Goal: Task Accomplishment & Management: Manage account settings

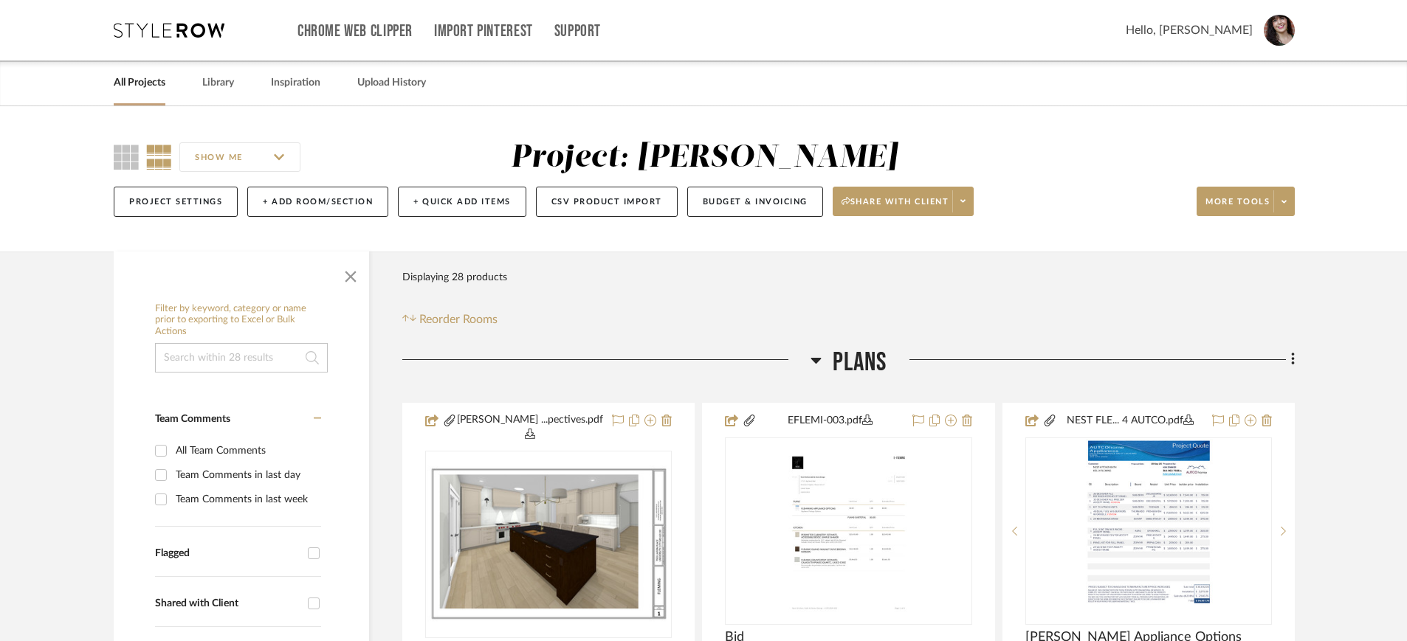
click at [138, 82] on link "All Projects" at bounding box center [140, 83] width 52 height 20
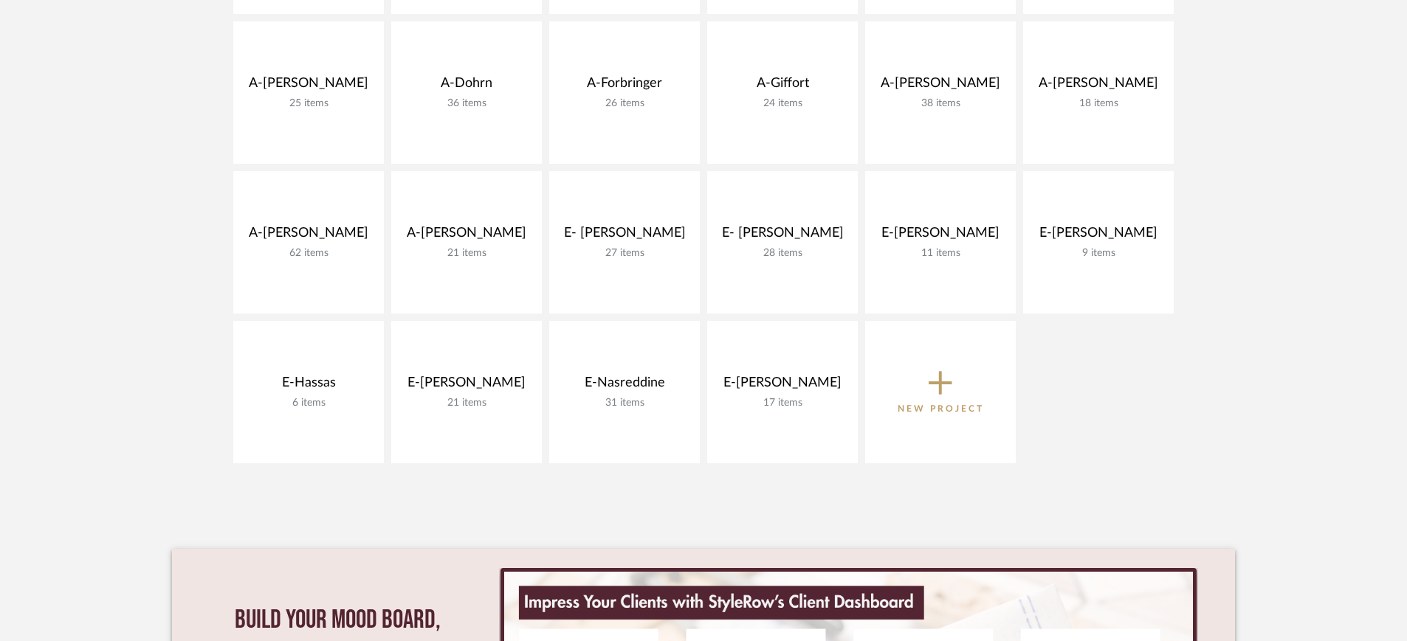
scroll to position [554, 0]
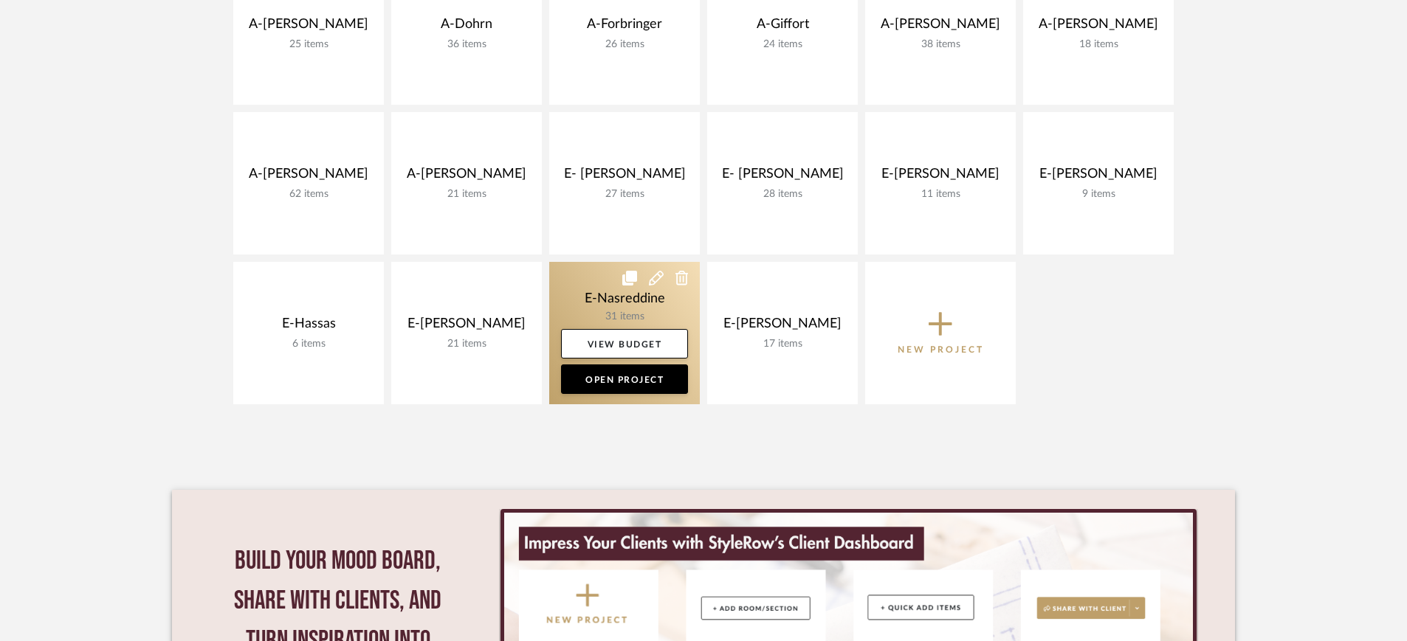
click at [612, 300] on link at bounding box center [624, 333] width 151 height 142
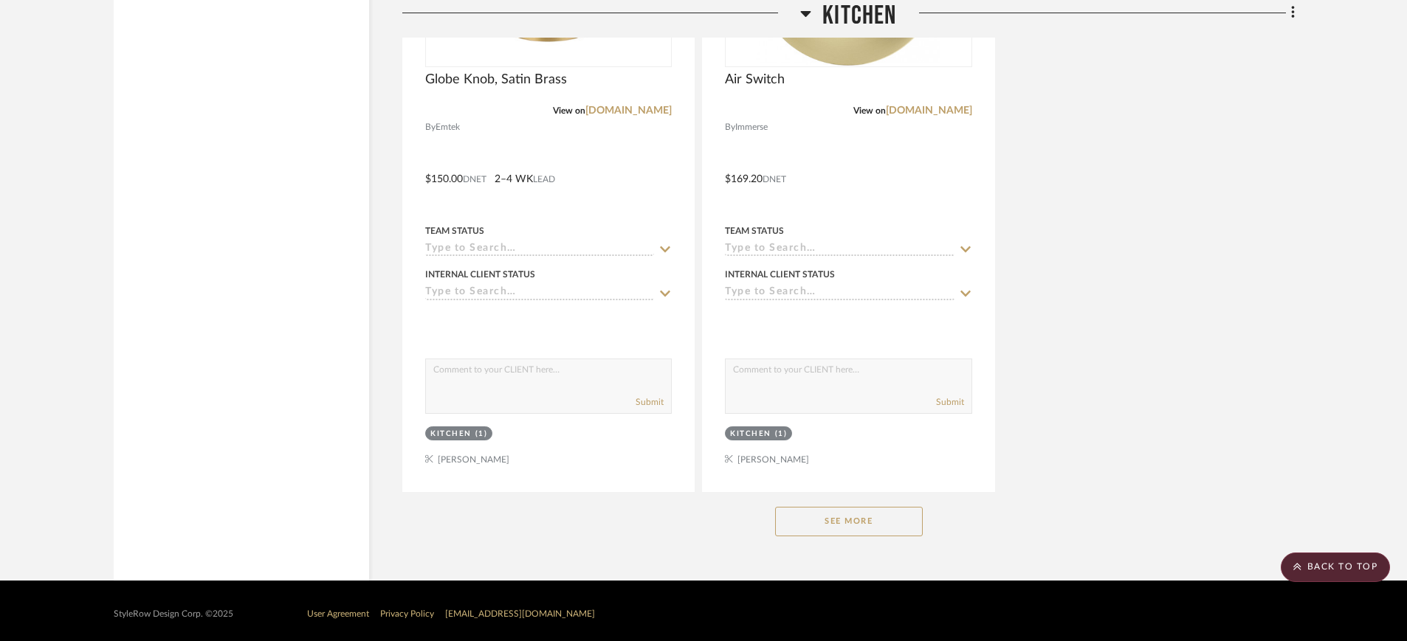
scroll to position [3252, 0]
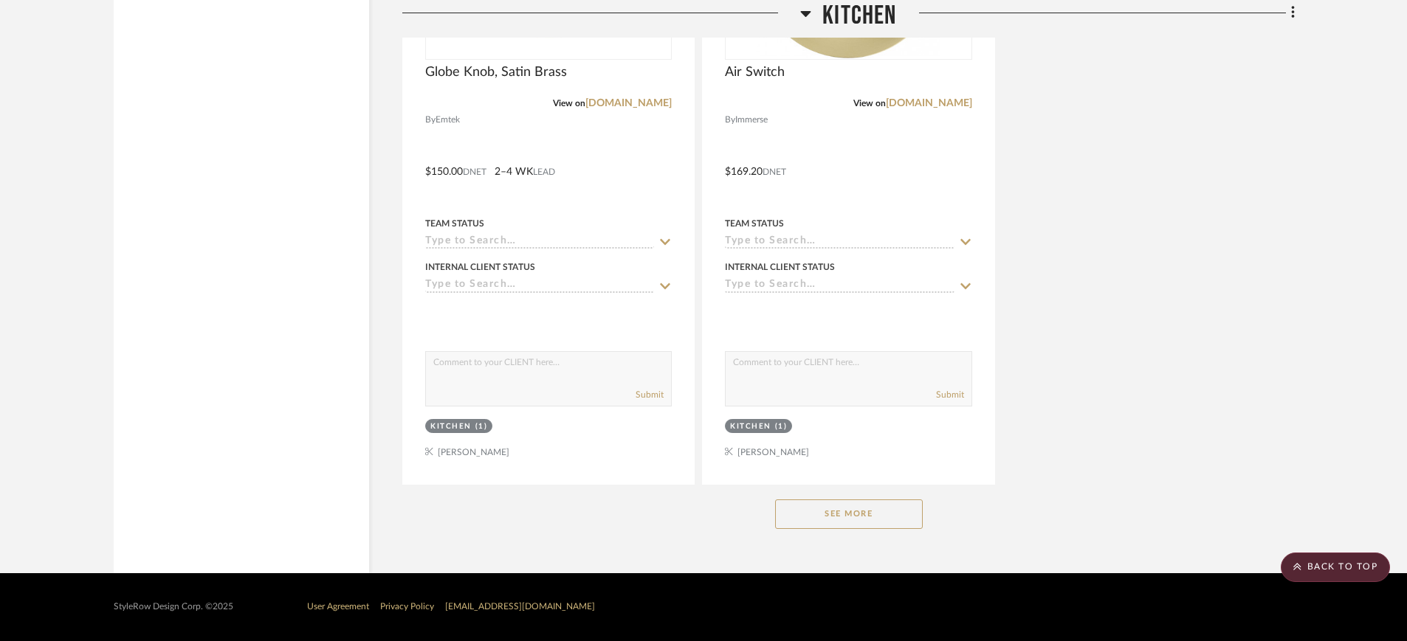
click at [822, 512] on button "See More" at bounding box center [849, 515] width 148 height 30
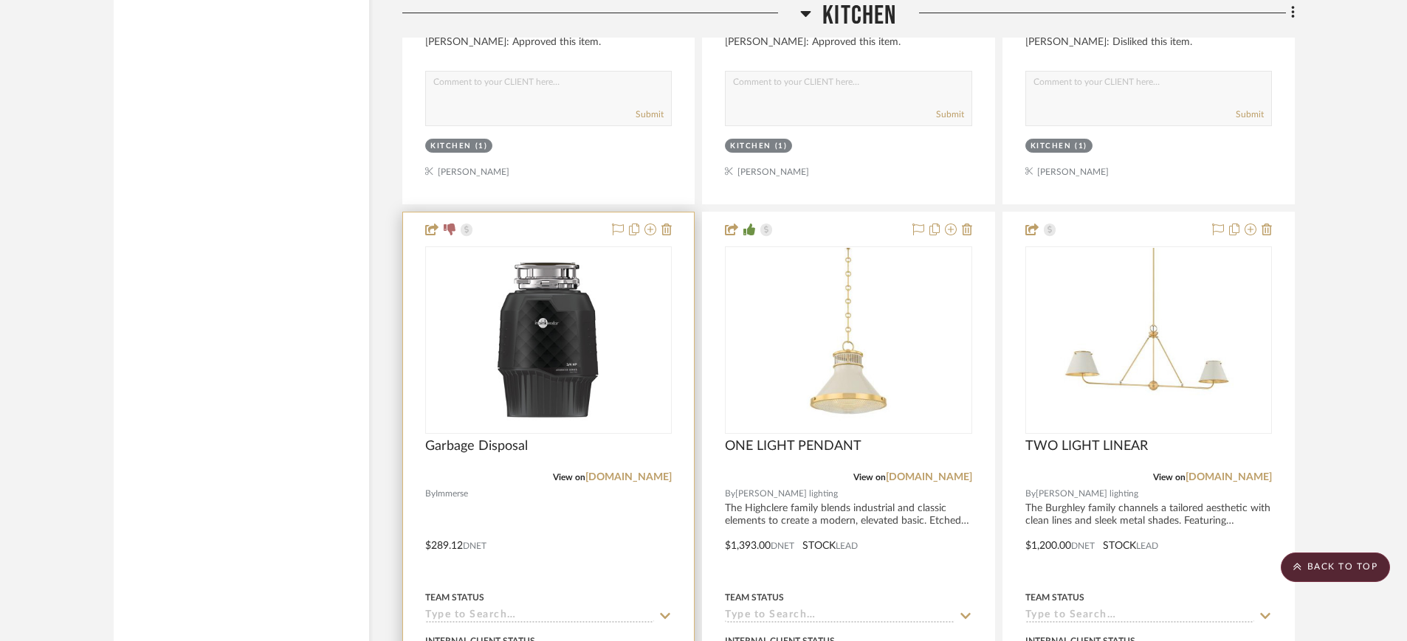
scroll to position [4820, 0]
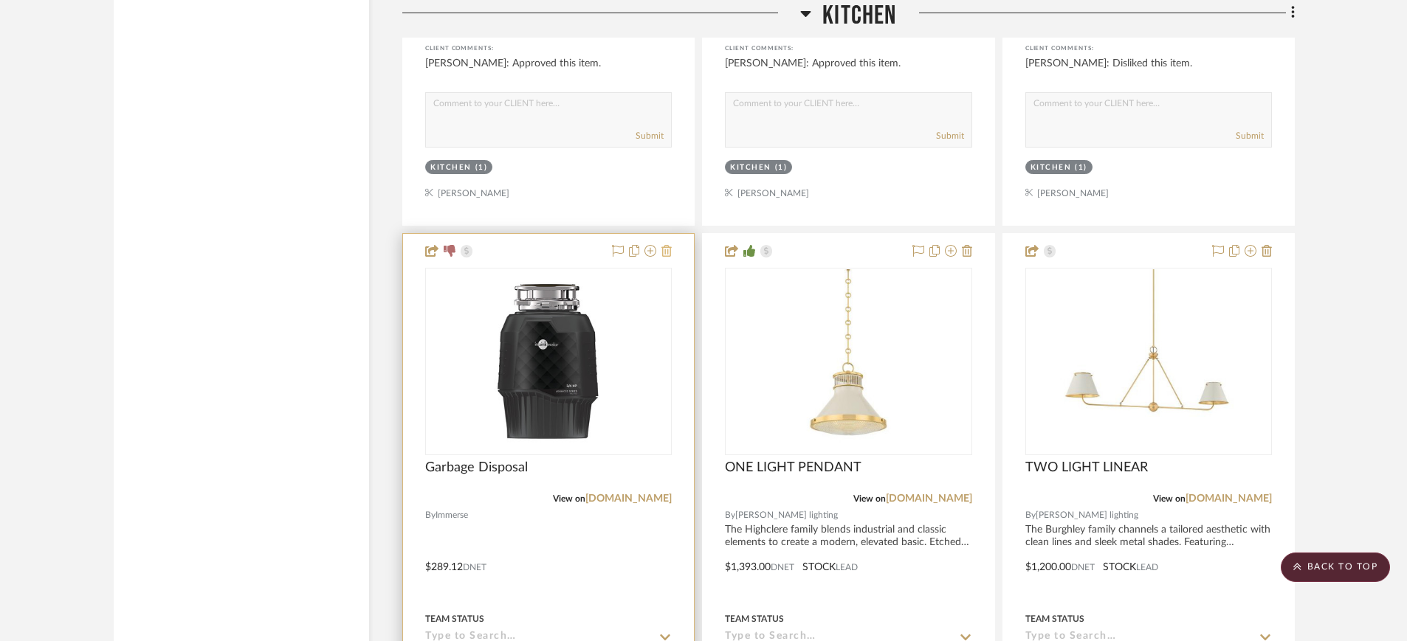
click at [664, 253] on icon at bounding box center [666, 251] width 10 height 12
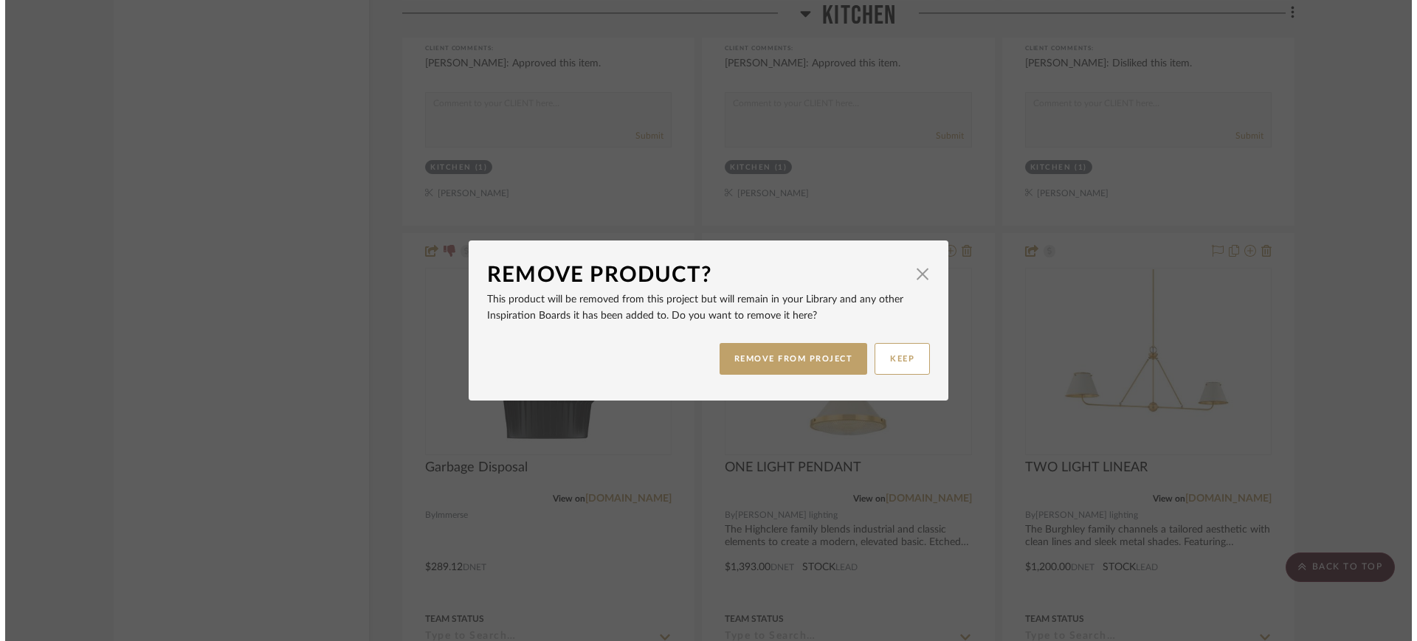
scroll to position [0, 0]
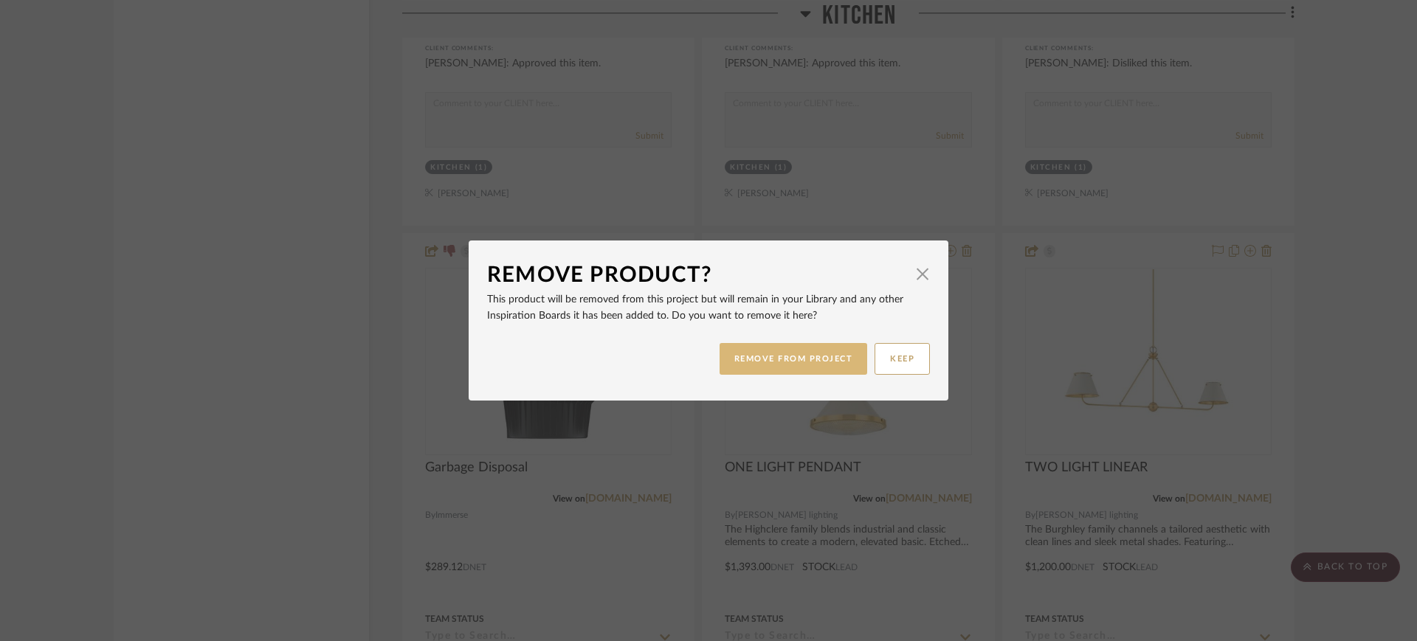
click at [836, 354] on button "REMOVE FROM PROJECT" at bounding box center [794, 359] width 148 height 32
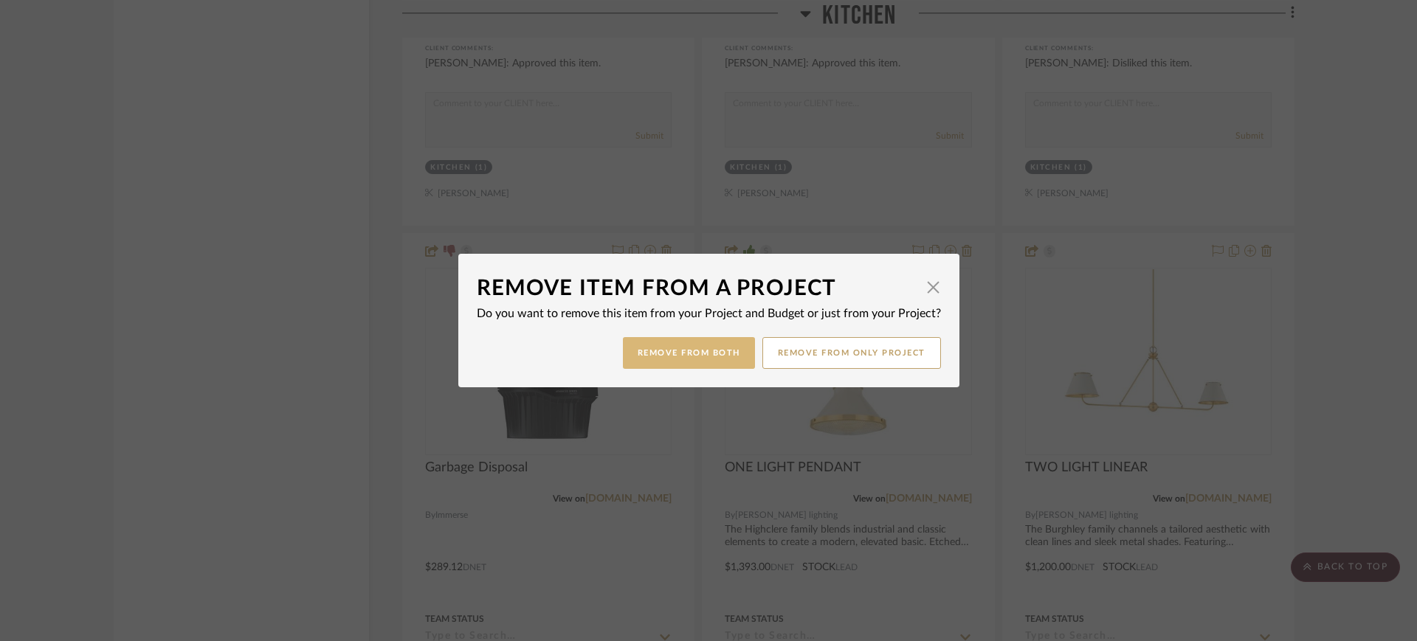
click at [712, 350] on button "Remove from Both" at bounding box center [689, 353] width 132 height 32
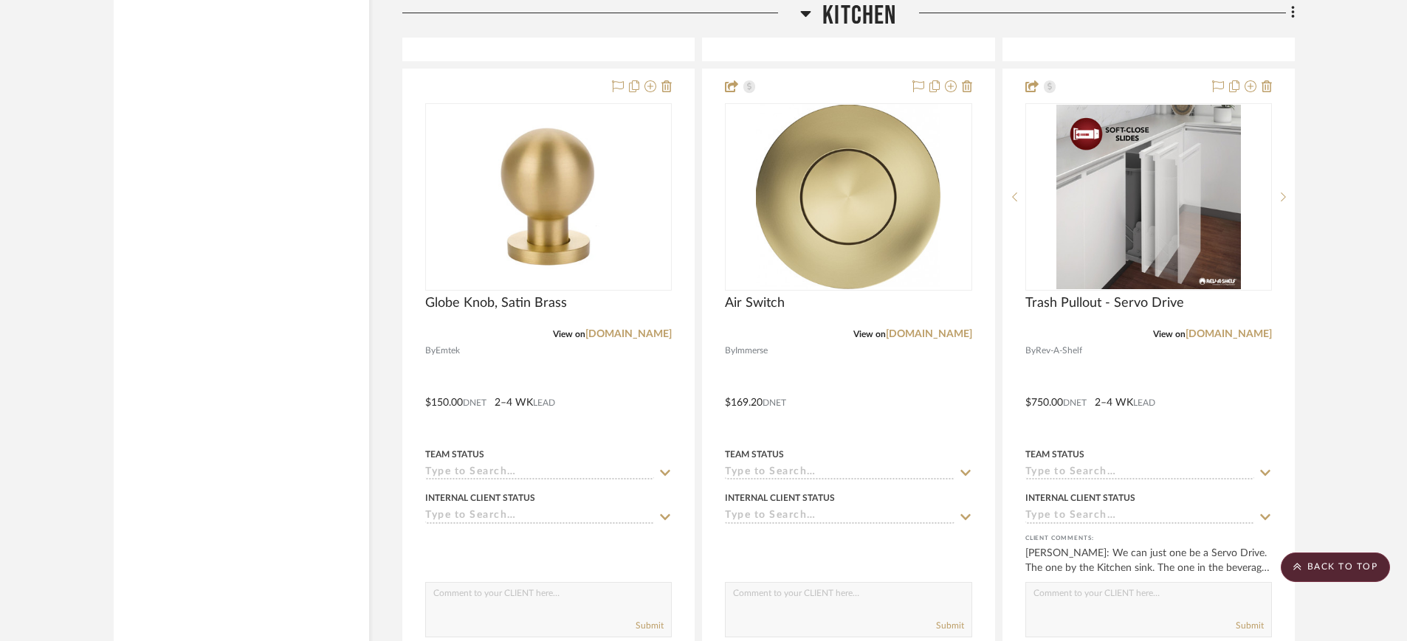
scroll to position [2975, 0]
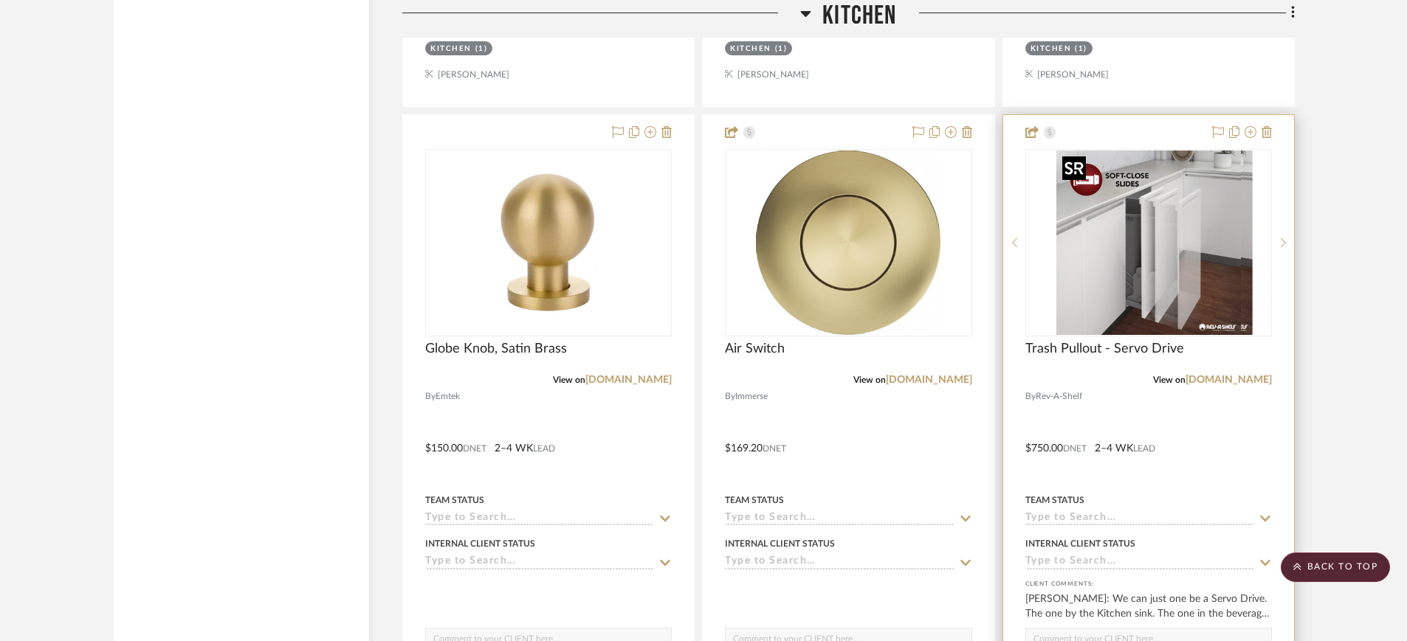
click at [1123, 209] on img "0" at bounding box center [1159, 243] width 185 height 185
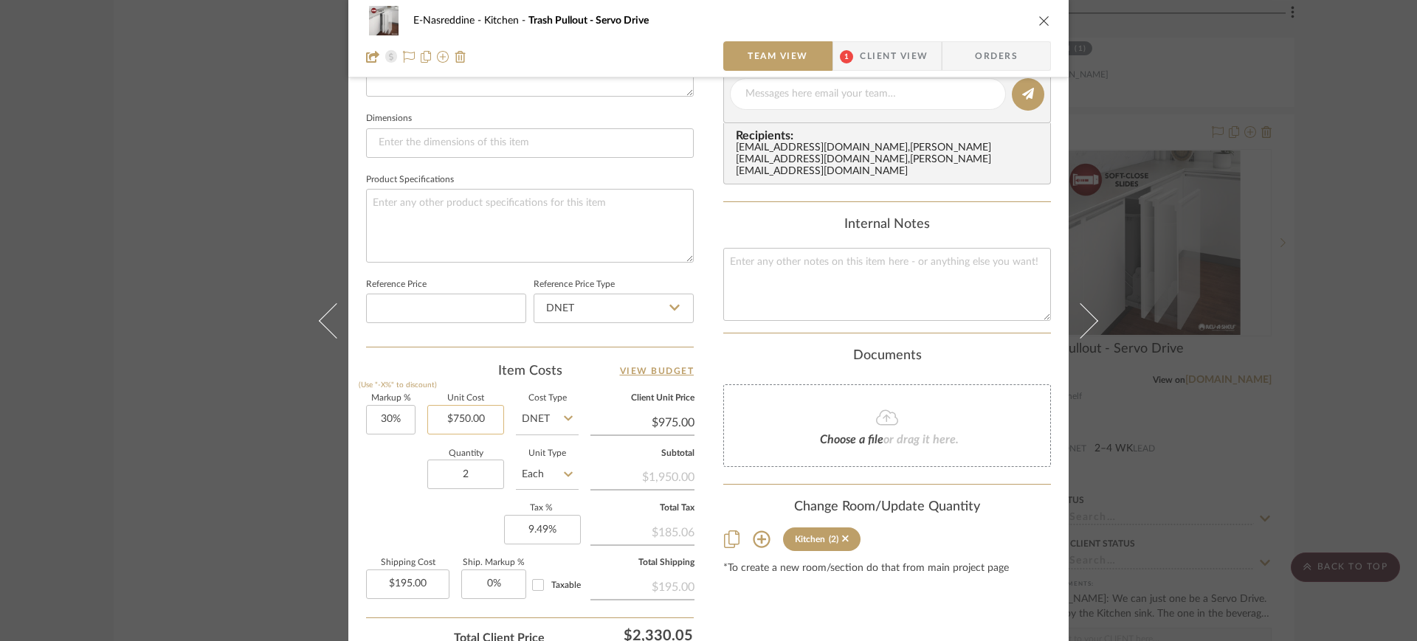
scroll to position [646, 0]
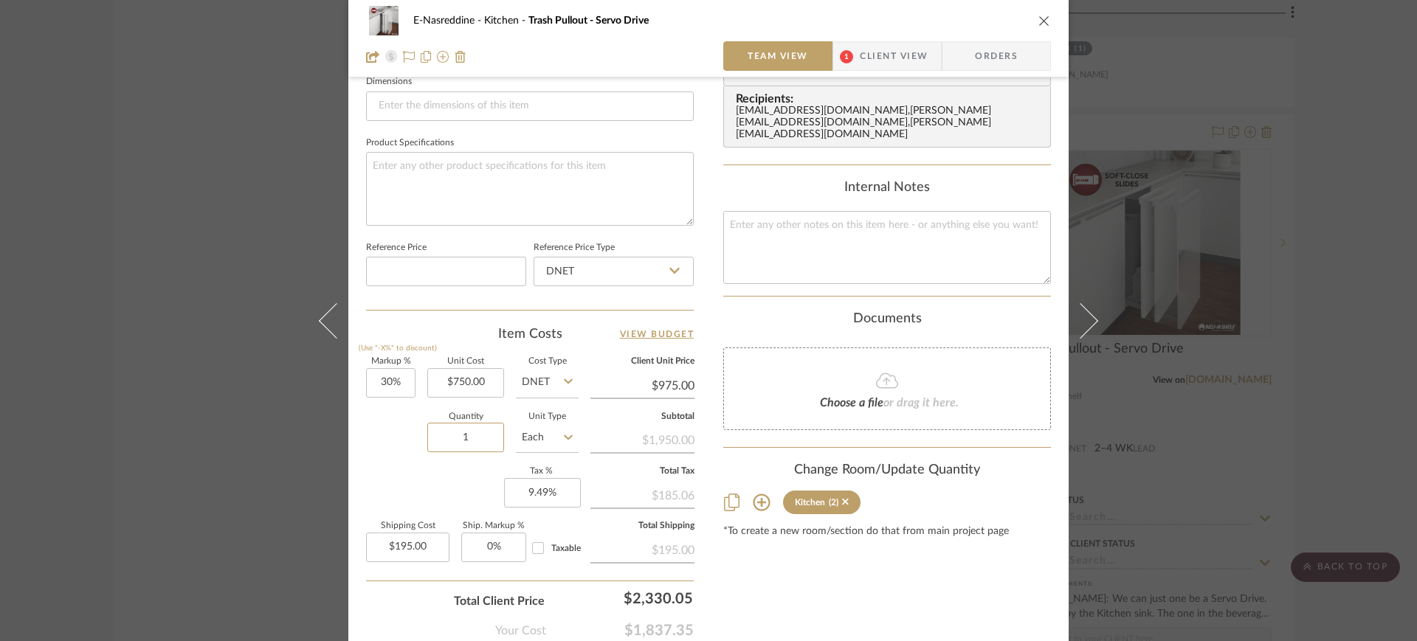
type input "1"
click at [413, 444] on div "Quantity 1 Unit Type Each" at bounding box center [472, 439] width 213 height 52
type input "$97.50"
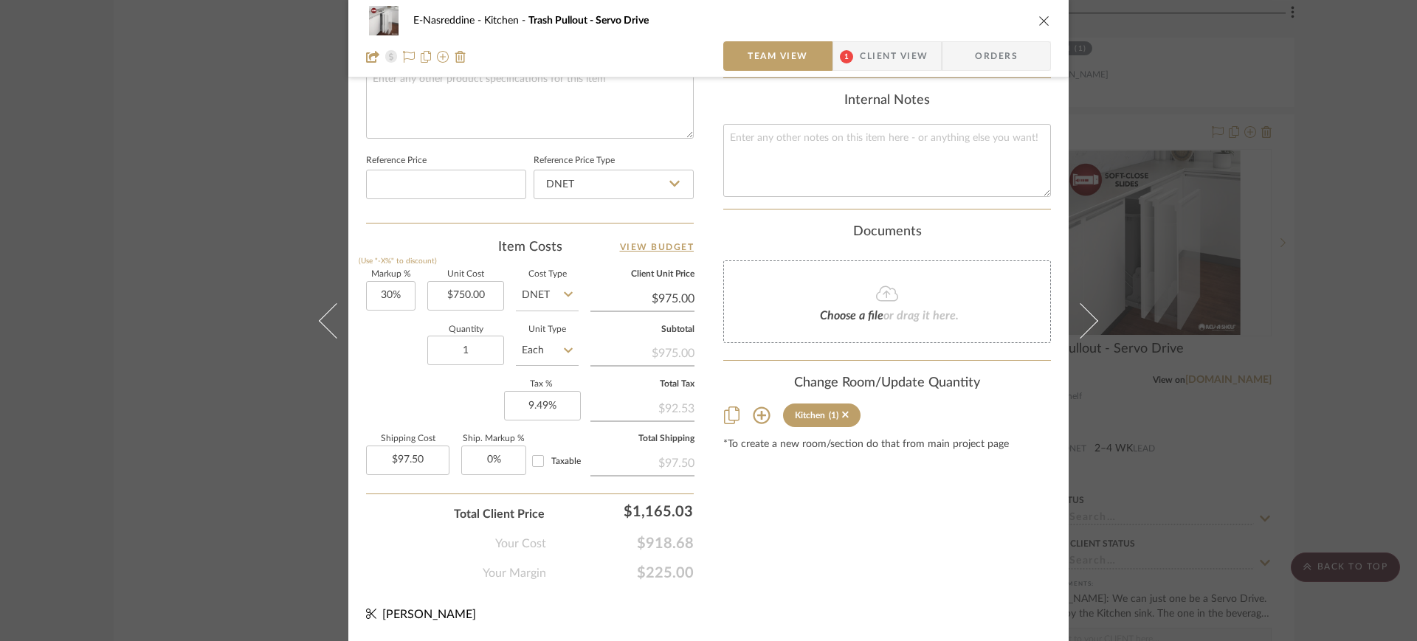
click at [1031, 19] on div "E-Nasreddine Kitchen Trash Pullout - Servo Drive" at bounding box center [708, 21] width 685 height 30
click at [1039, 20] on icon "close" at bounding box center [1045, 21] width 12 height 12
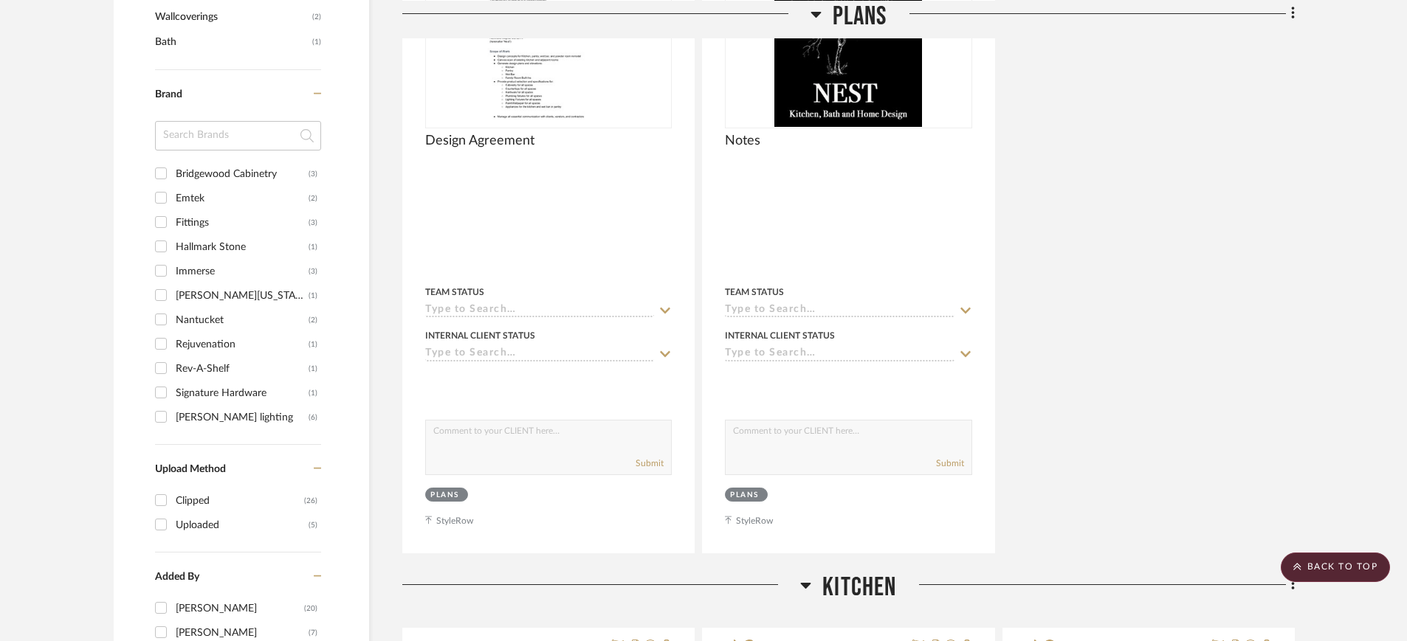
scroll to position [0, 0]
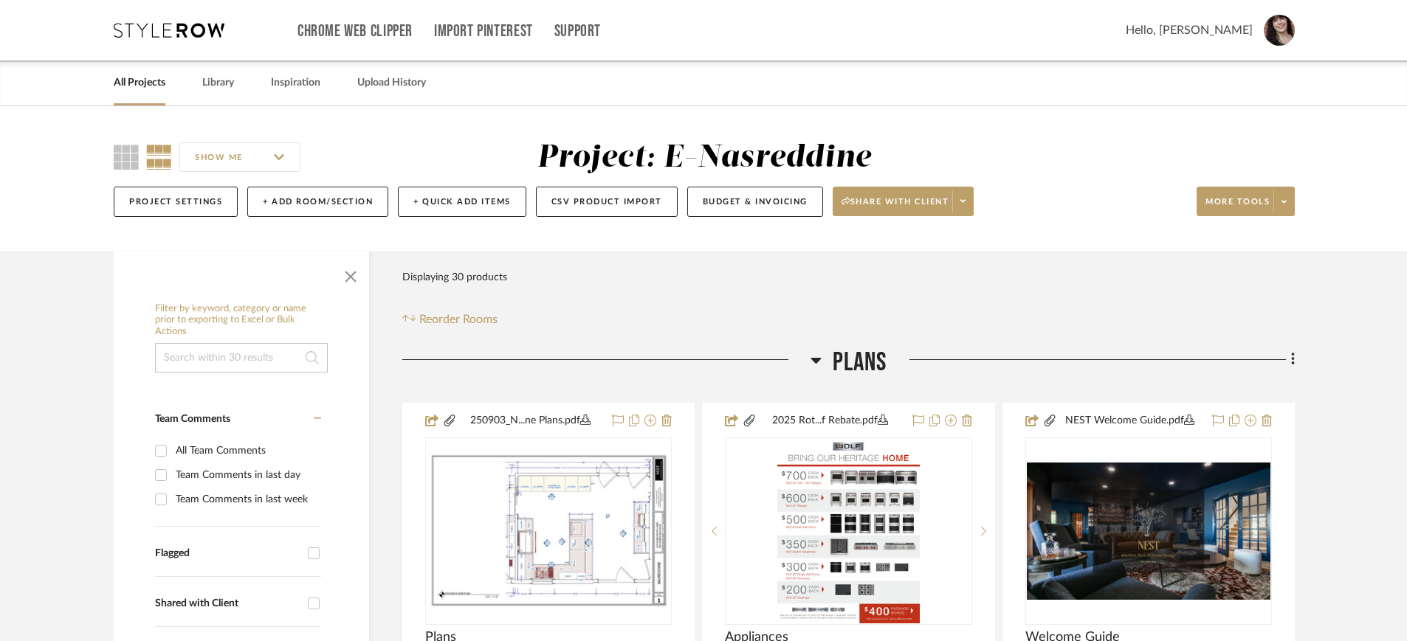
click at [171, 365] on input at bounding box center [241, 358] width 173 height 30
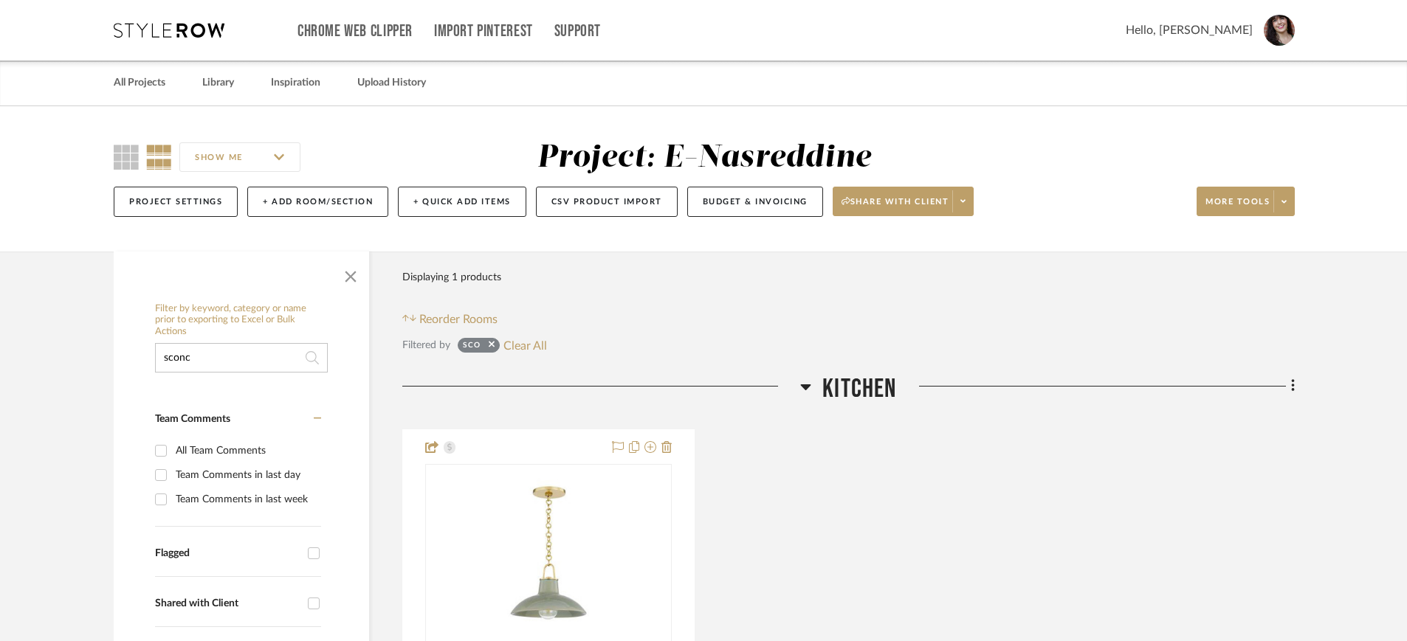
type input "sconce"
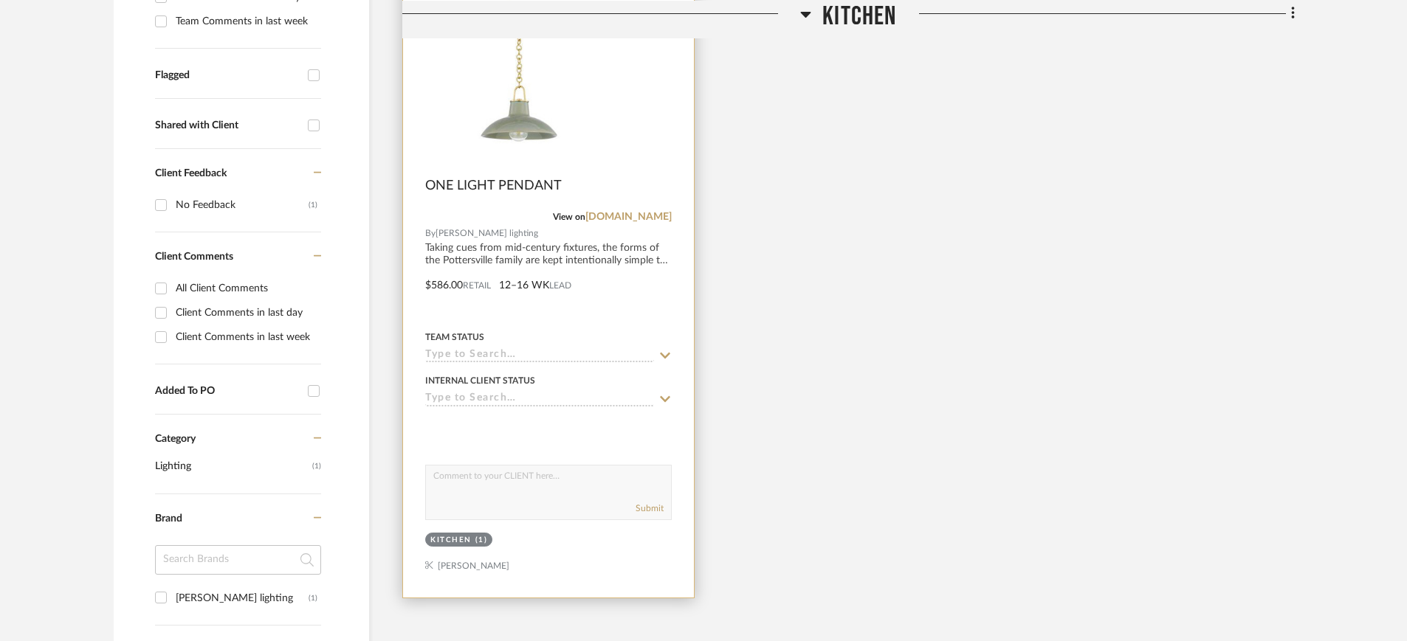
scroll to position [738, 0]
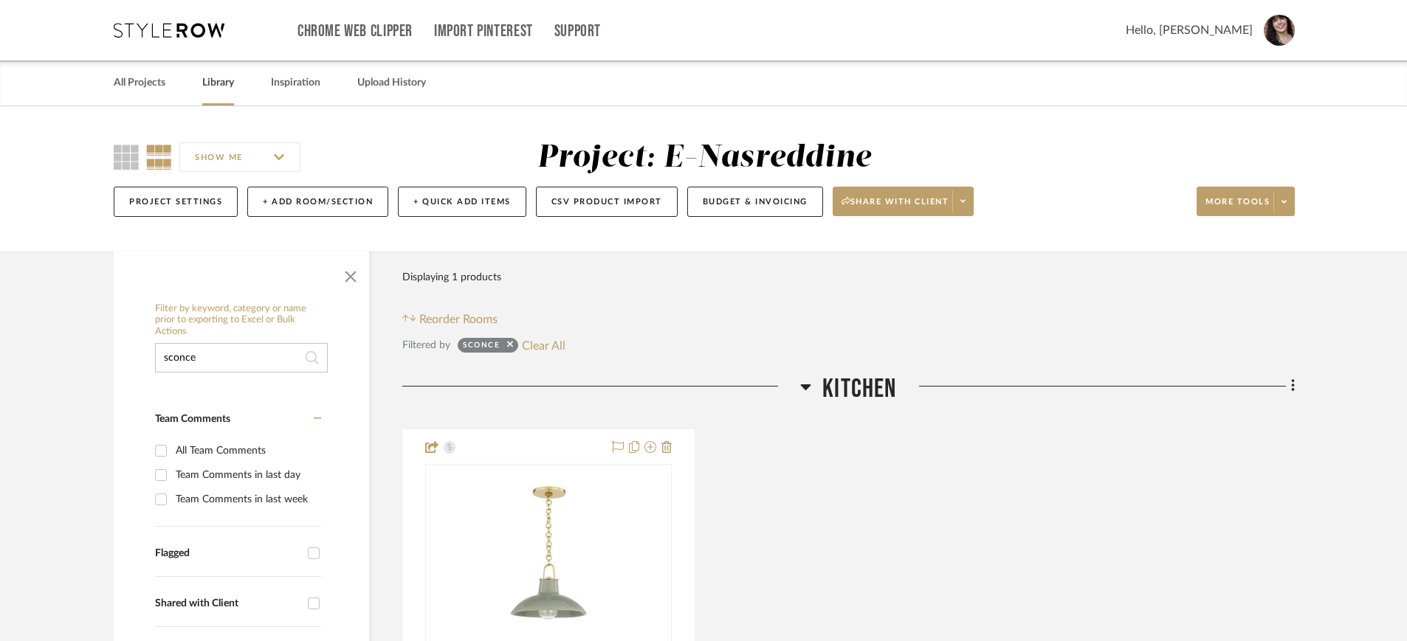
click at [224, 86] on link "Library" at bounding box center [218, 83] width 32 height 20
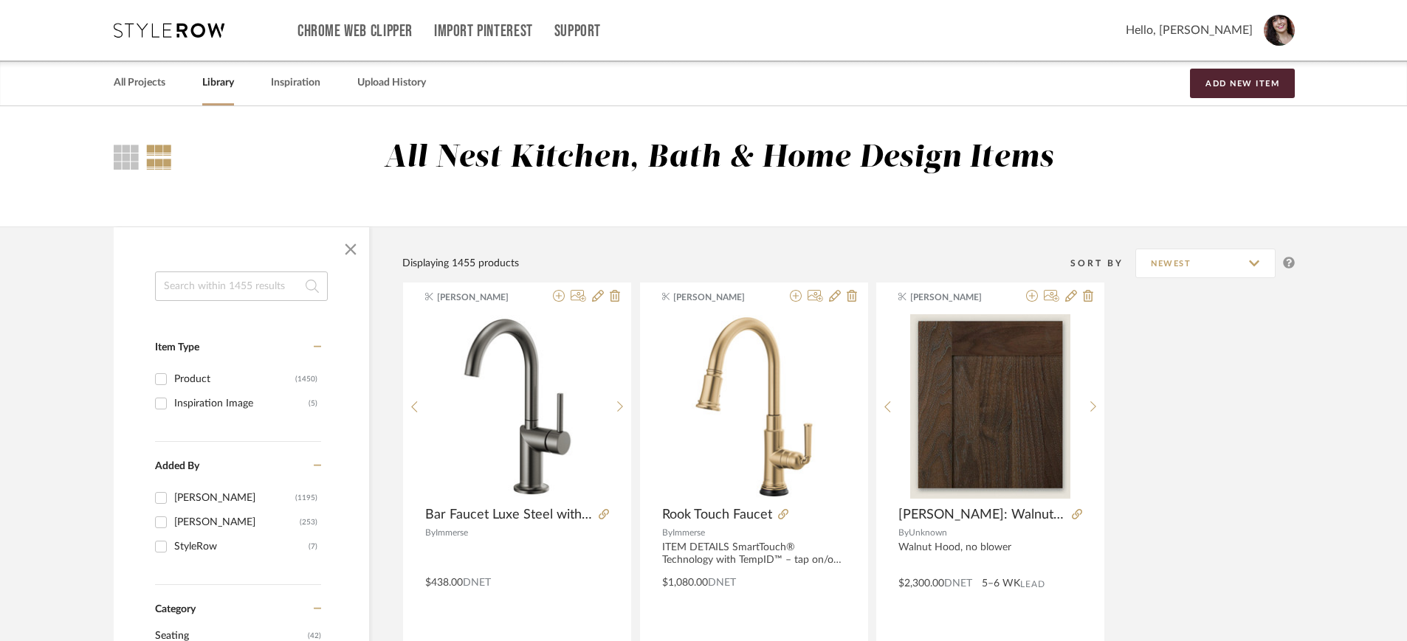
click at [251, 290] on input at bounding box center [241, 287] width 173 height 30
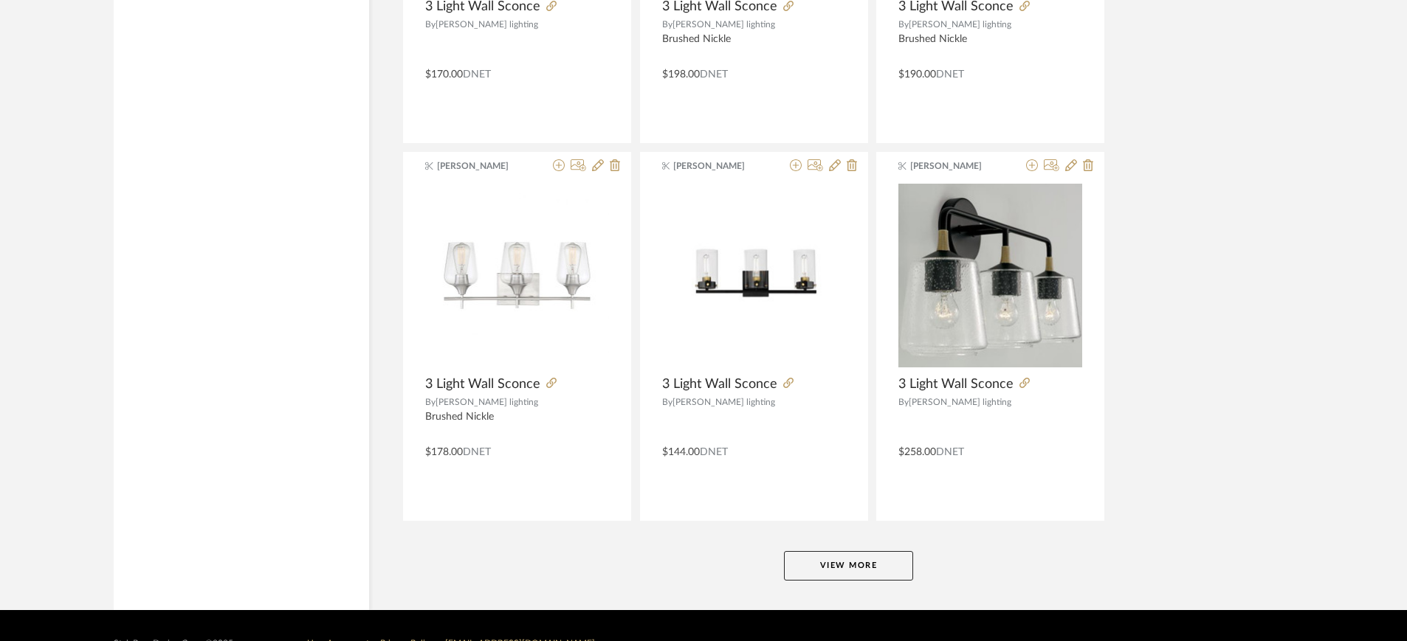
scroll to position [4364, 0]
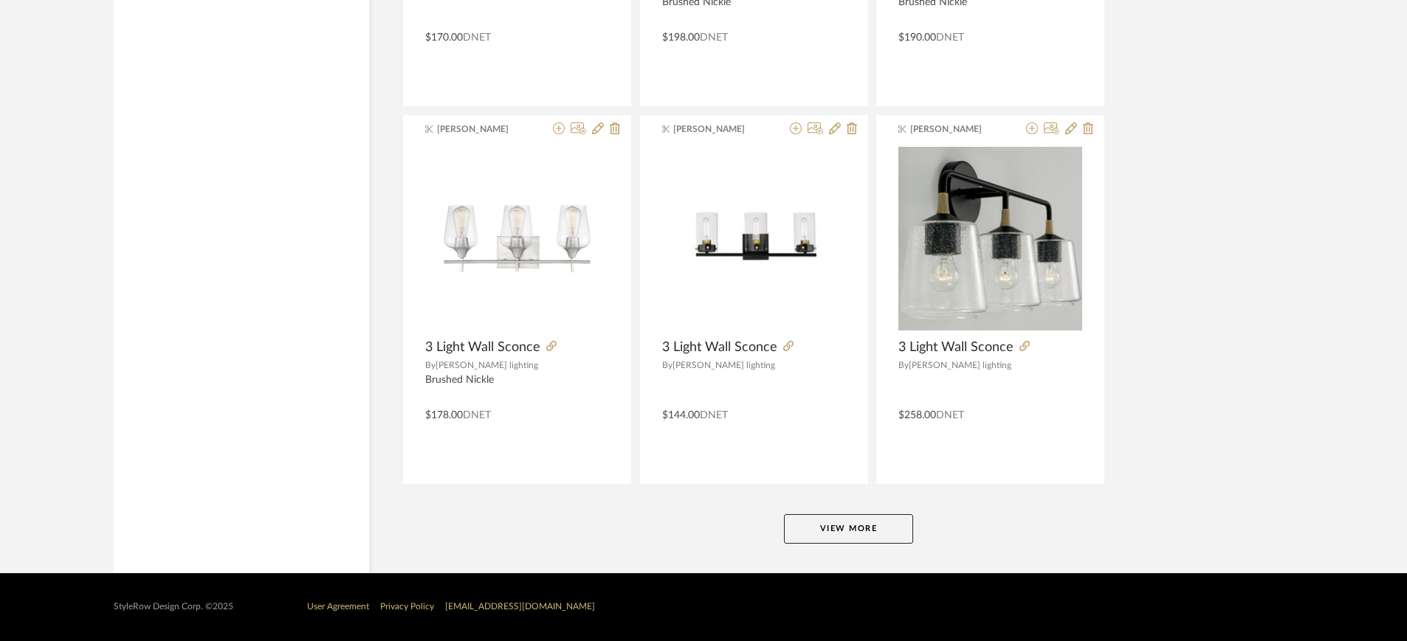
click at [862, 512] on button "View More" at bounding box center [848, 530] width 129 height 30
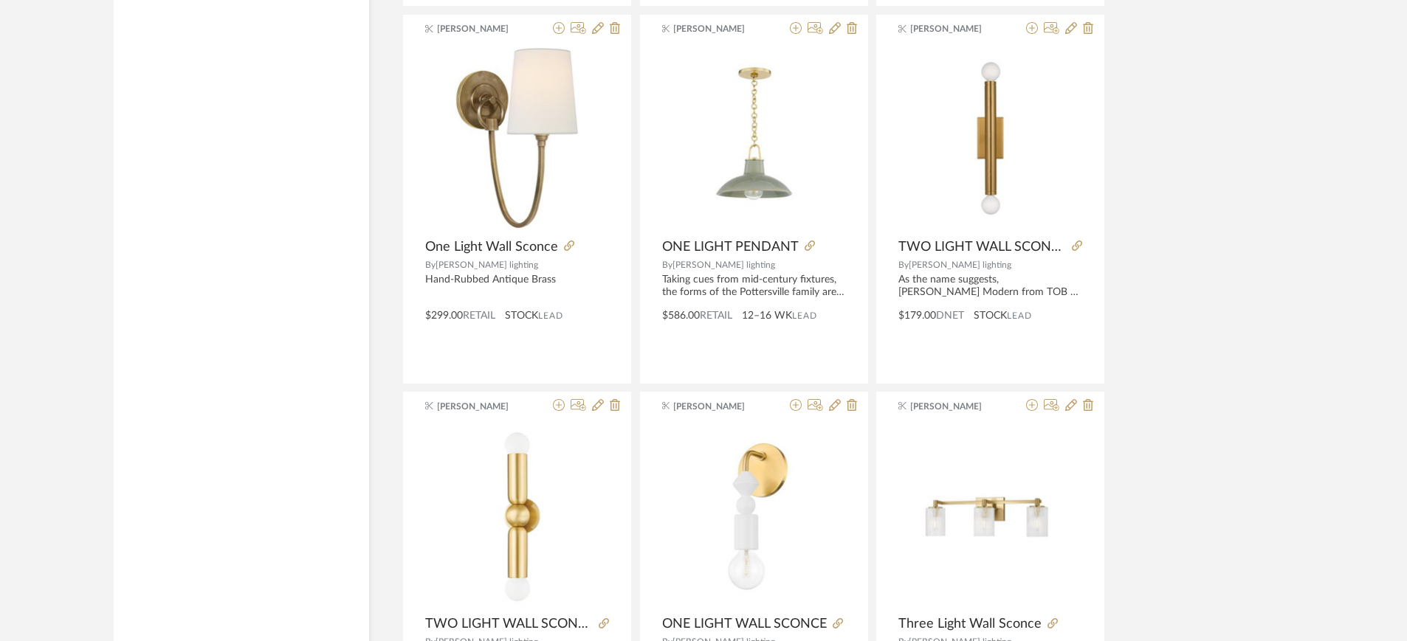
scroll to position [0, 0]
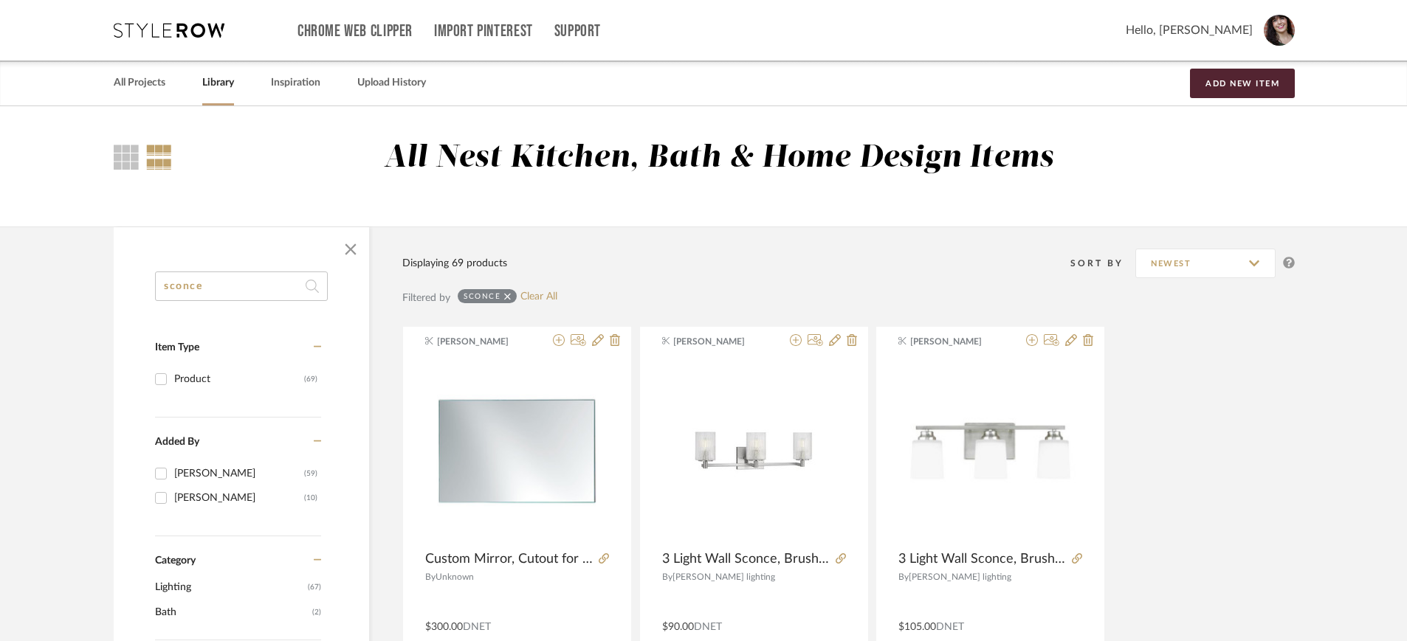
click at [223, 289] on input "sconce" at bounding box center [241, 287] width 173 height 30
click at [222, 289] on input "sconce" at bounding box center [241, 287] width 173 height 30
click at [220, 289] on input "sconce" at bounding box center [241, 287] width 173 height 30
drag, startPoint x: 216, startPoint y: 290, endPoint x: 224, endPoint y: 287, distance: 8.0
click at [224, 287] on input "sconce" at bounding box center [241, 287] width 173 height 30
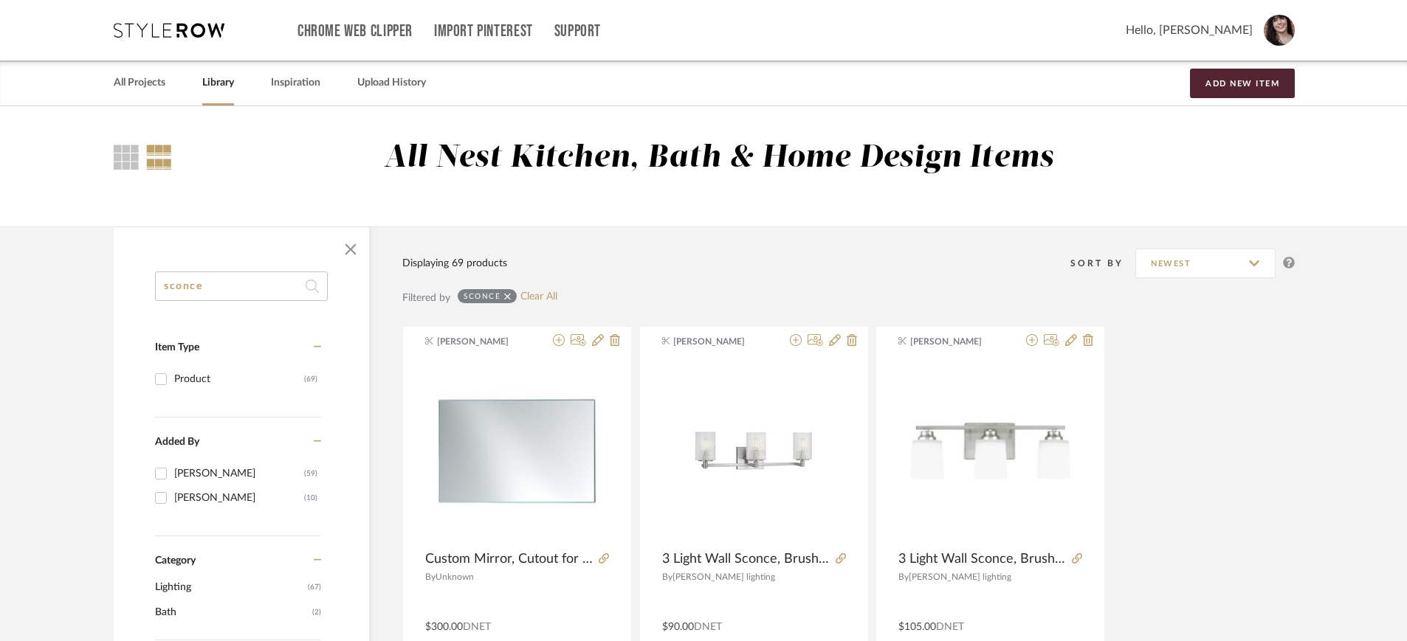
click at [224, 287] on input "sconce" at bounding box center [241, 287] width 173 height 30
click at [227, 286] on input "sconce" at bounding box center [241, 287] width 173 height 30
drag, startPoint x: 227, startPoint y: 287, endPoint x: 193, endPoint y: 280, distance: 35.5
click at [193, 280] on input "sconce" at bounding box center [241, 287] width 173 height 30
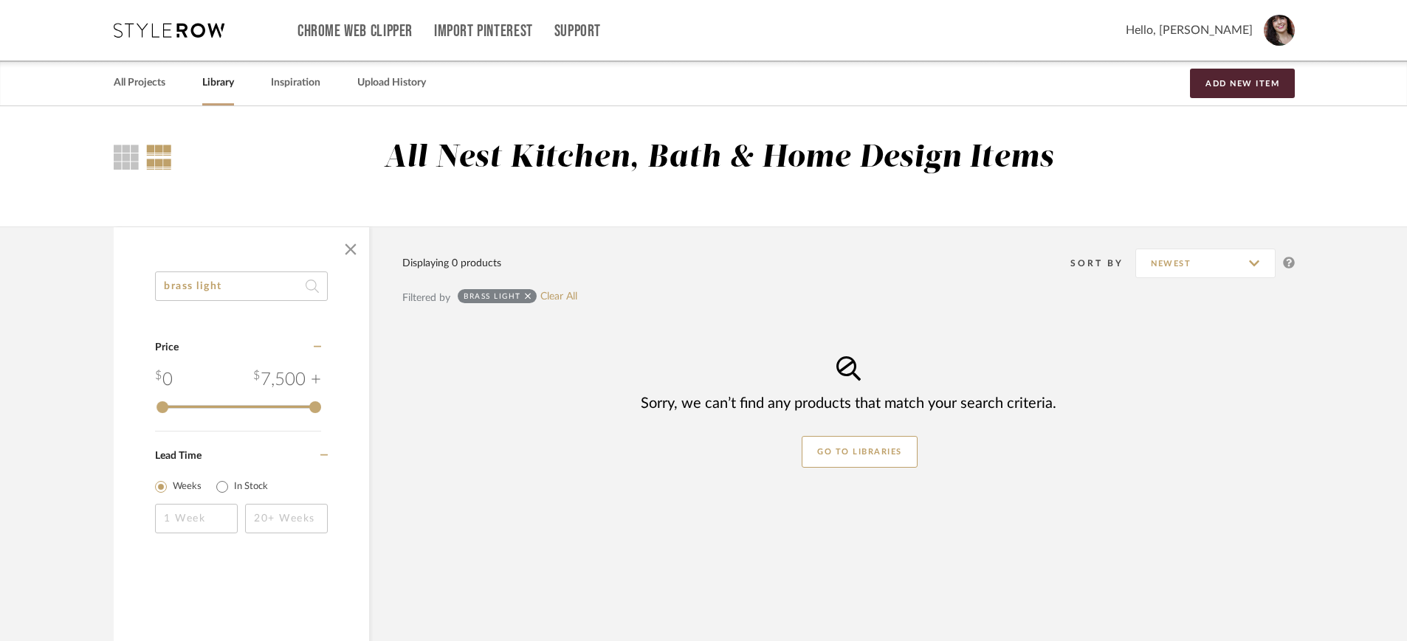
drag, startPoint x: 221, startPoint y: 283, endPoint x: 35, endPoint y: 289, distance: 186.1
click at [35, 289] on library-search-items "brass light Category Price 0 7,500 + 0 7500 Lead Time Weeks In Stock Displaying…" at bounding box center [703, 485] width 1407 height 517
type input "light"
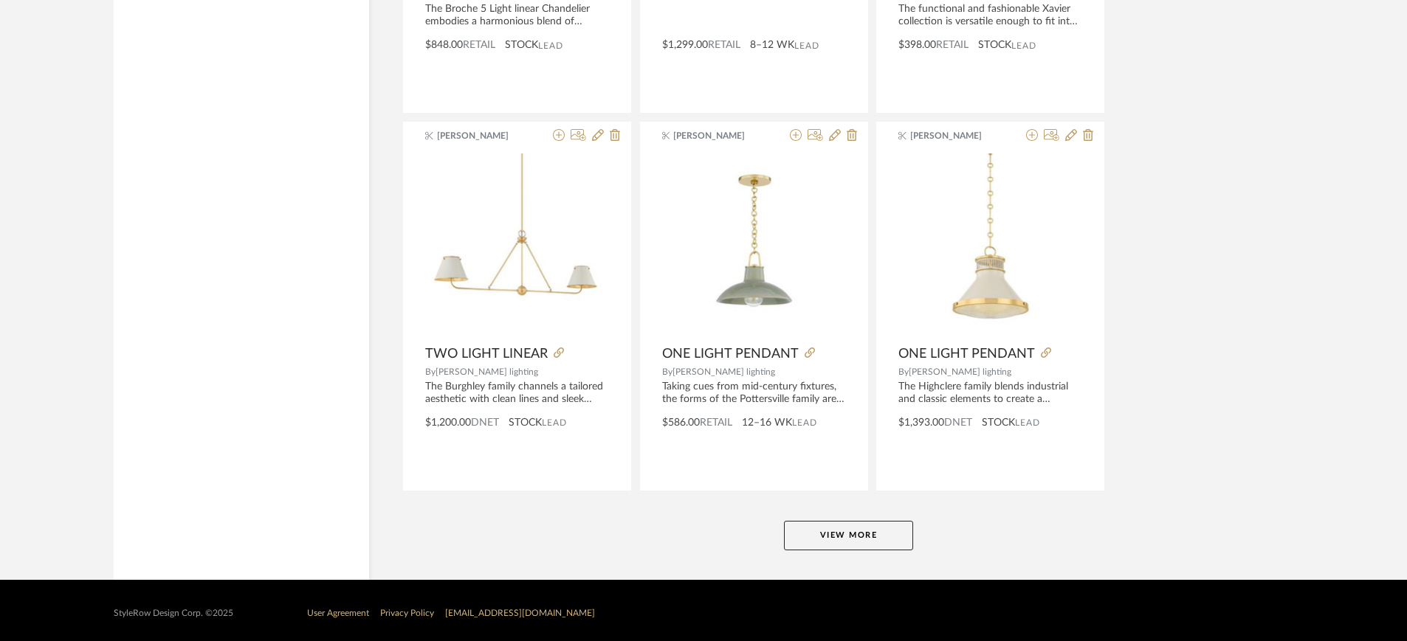
scroll to position [4364, 0]
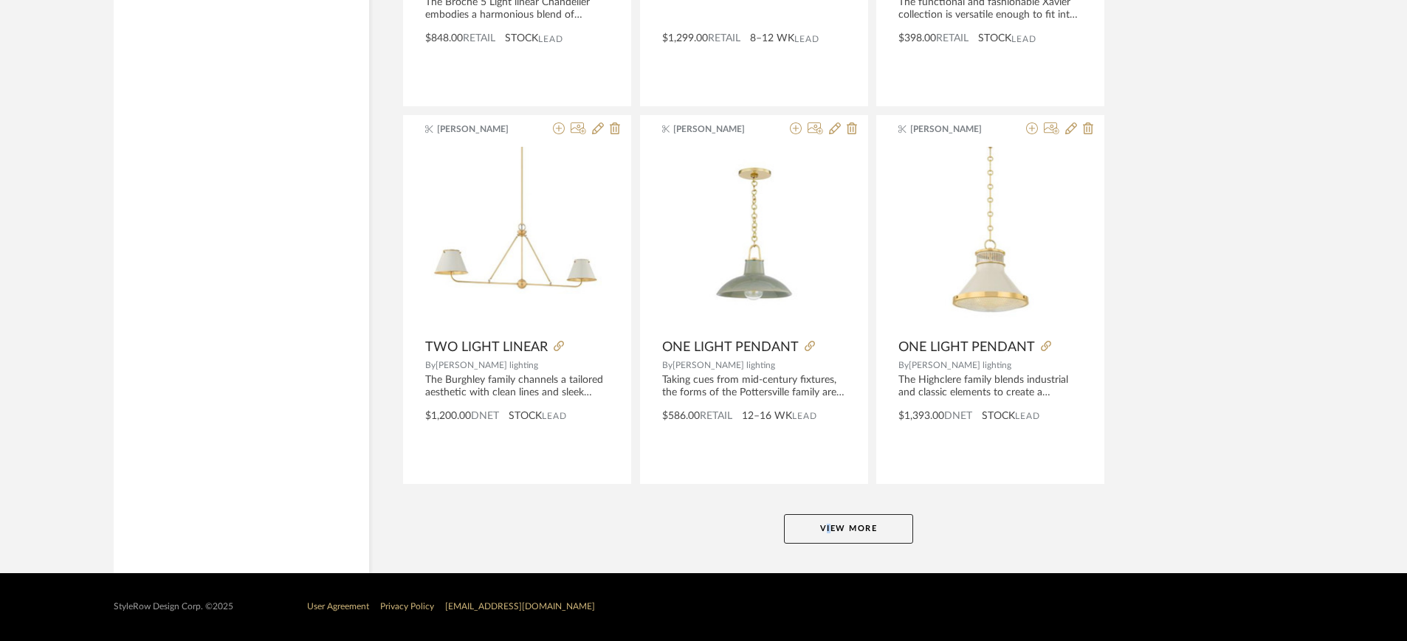
click at [832, 512] on button "View More" at bounding box center [848, 530] width 129 height 30
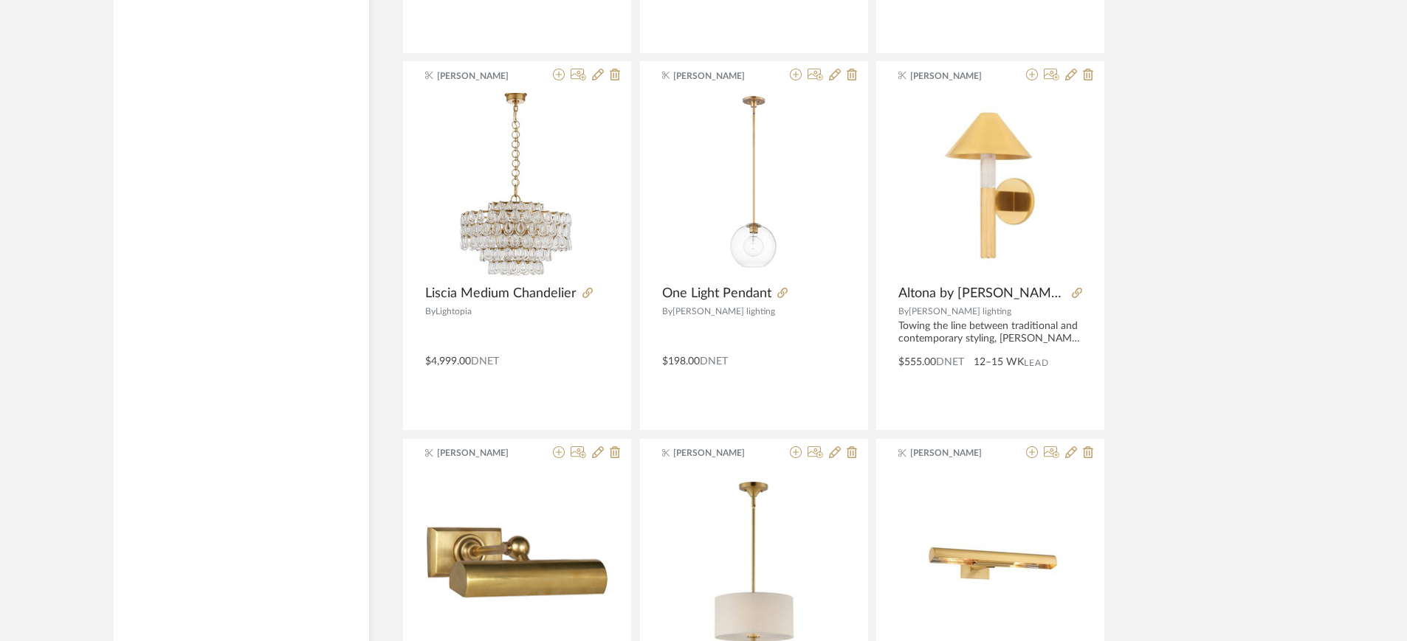
scroll to position [0, 0]
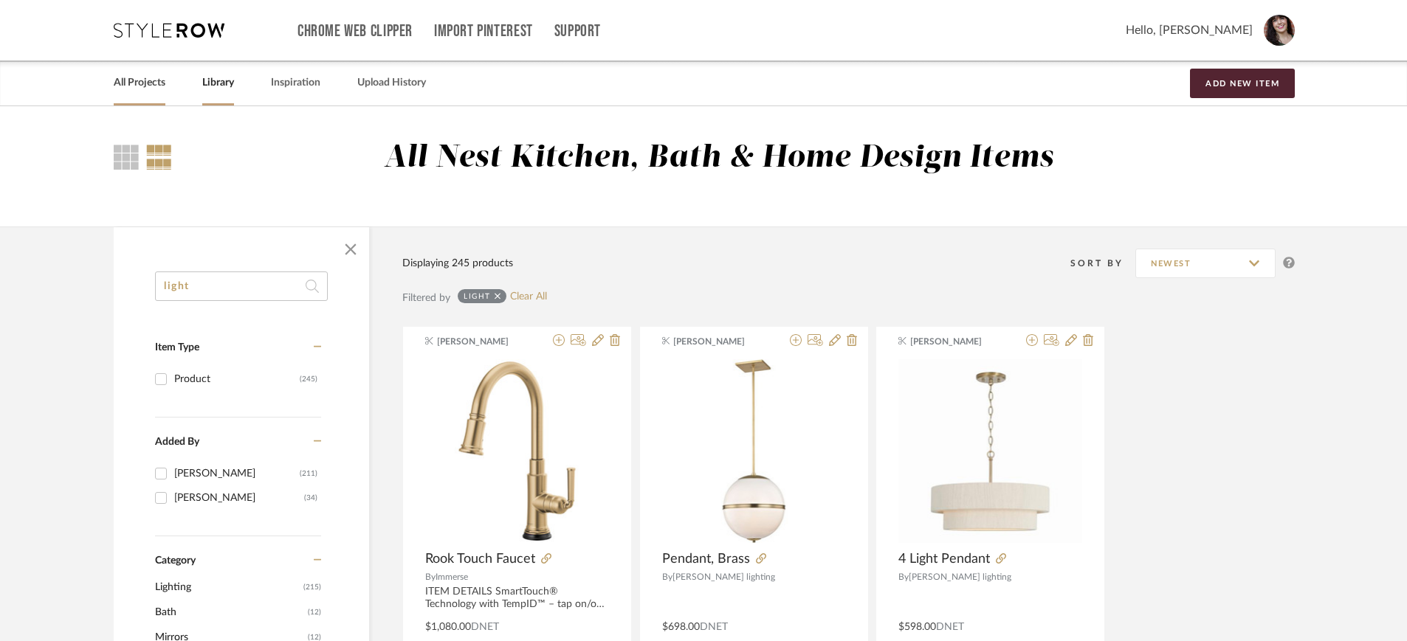
click at [149, 78] on link "All Projects" at bounding box center [140, 83] width 52 height 20
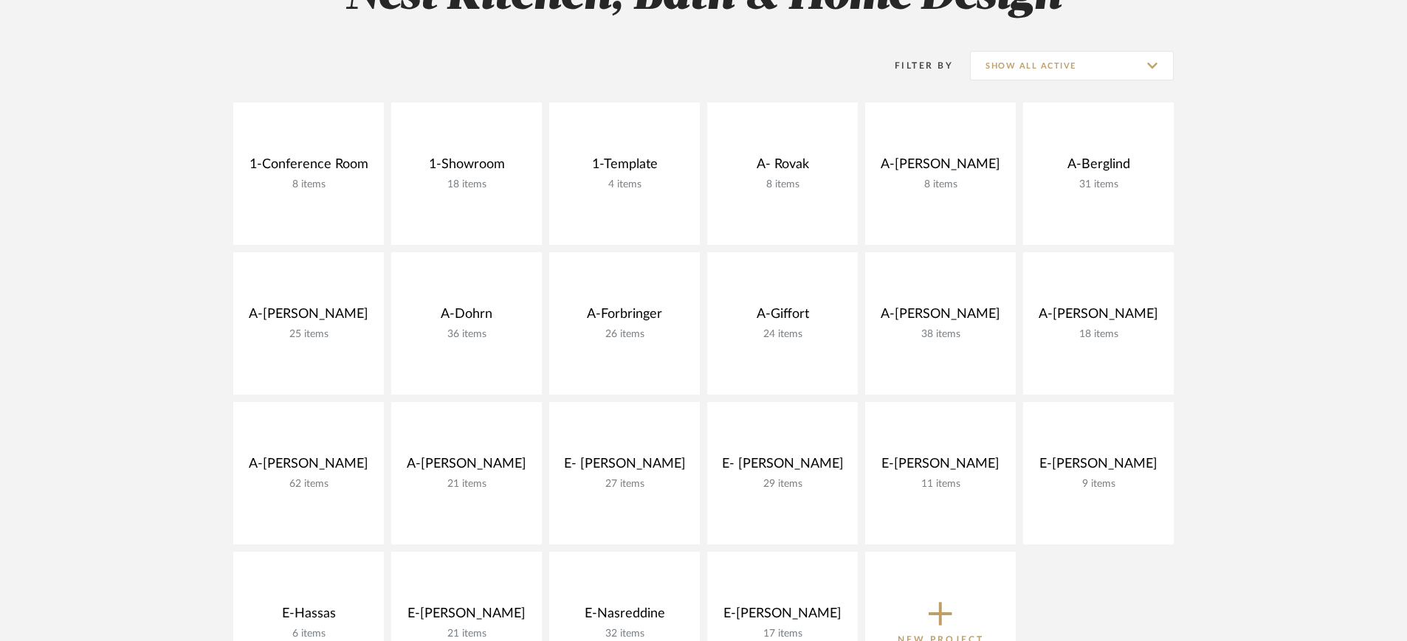
scroll to position [554, 0]
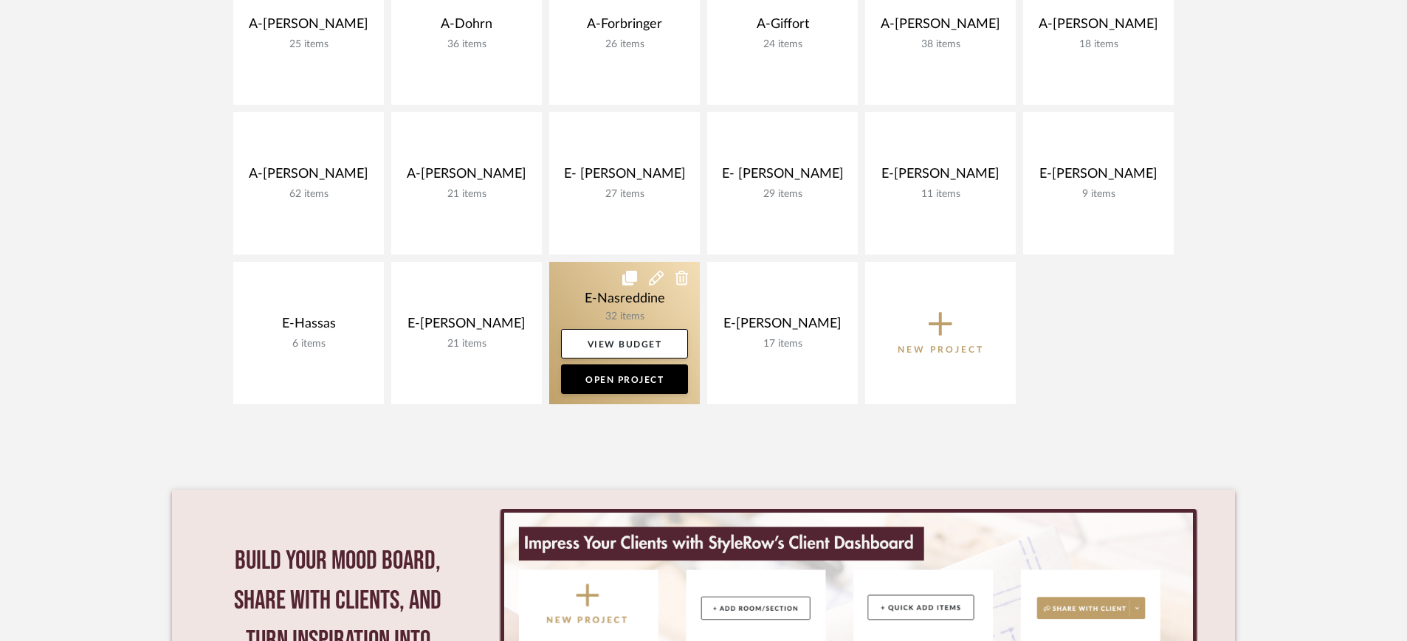
click at [612, 303] on link at bounding box center [624, 333] width 151 height 142
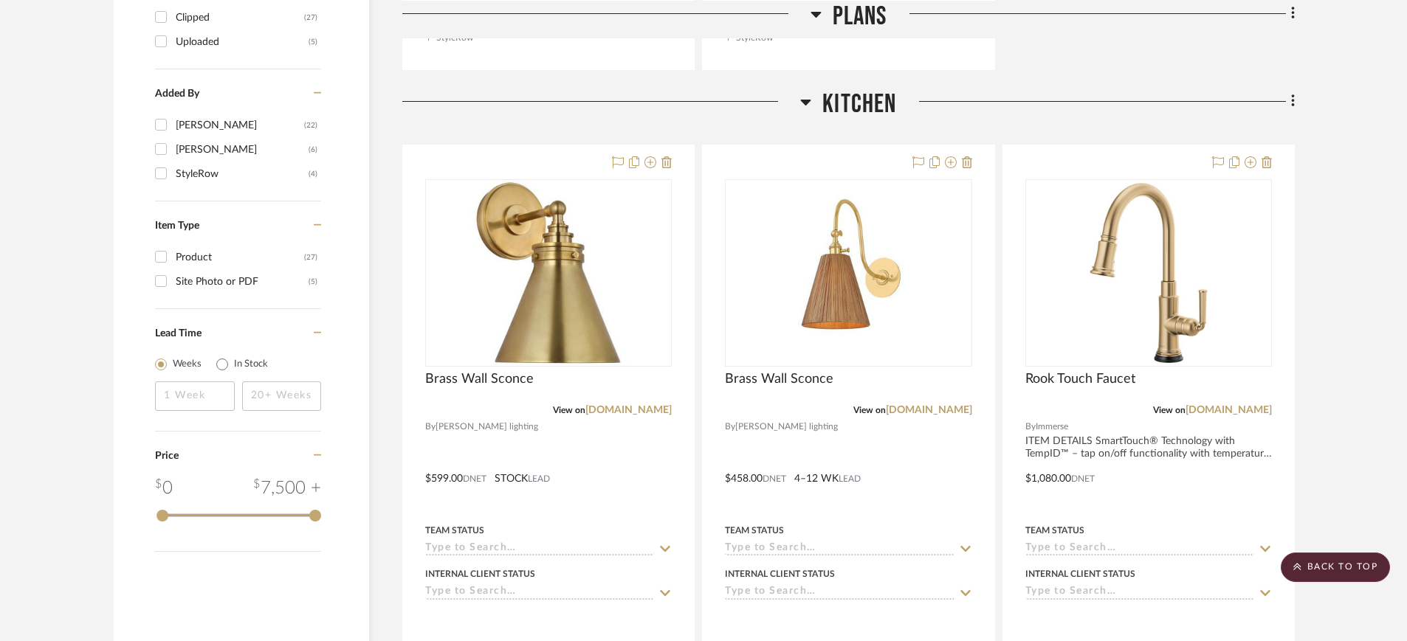
scroll to position [1569, 0]
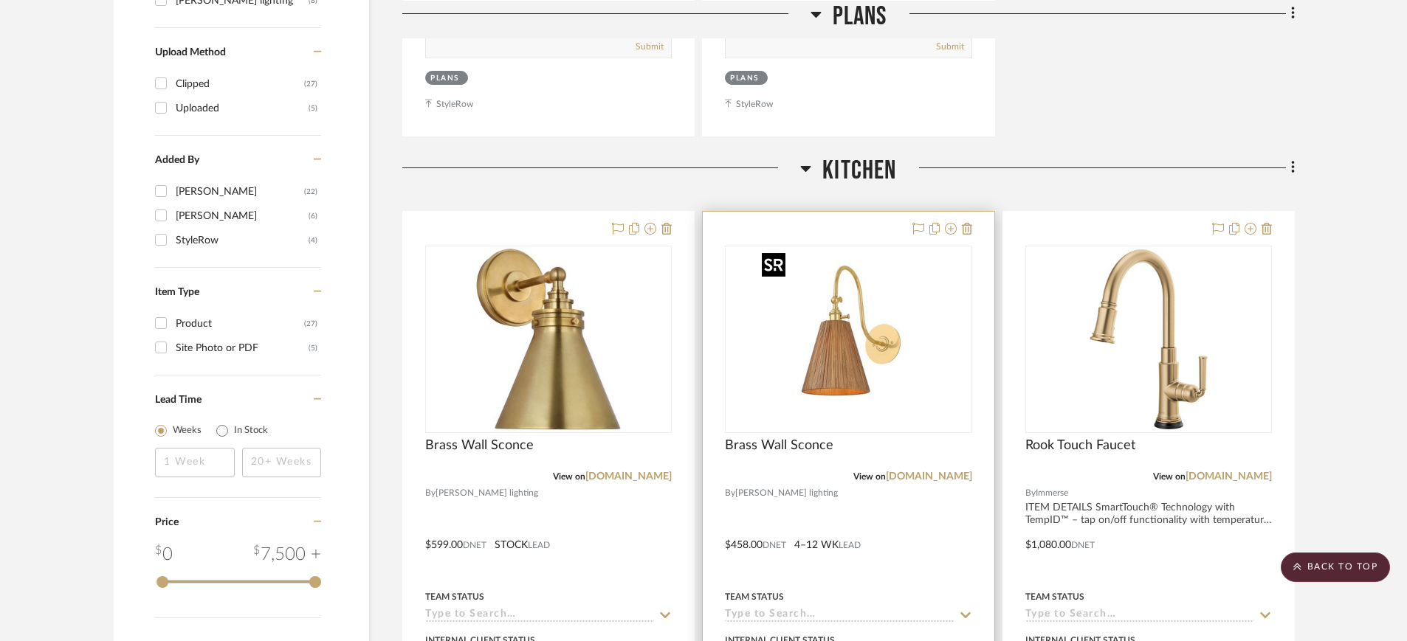
click at [853, 324] on img "0" at bounding box center [848, 339] width 185 height 185
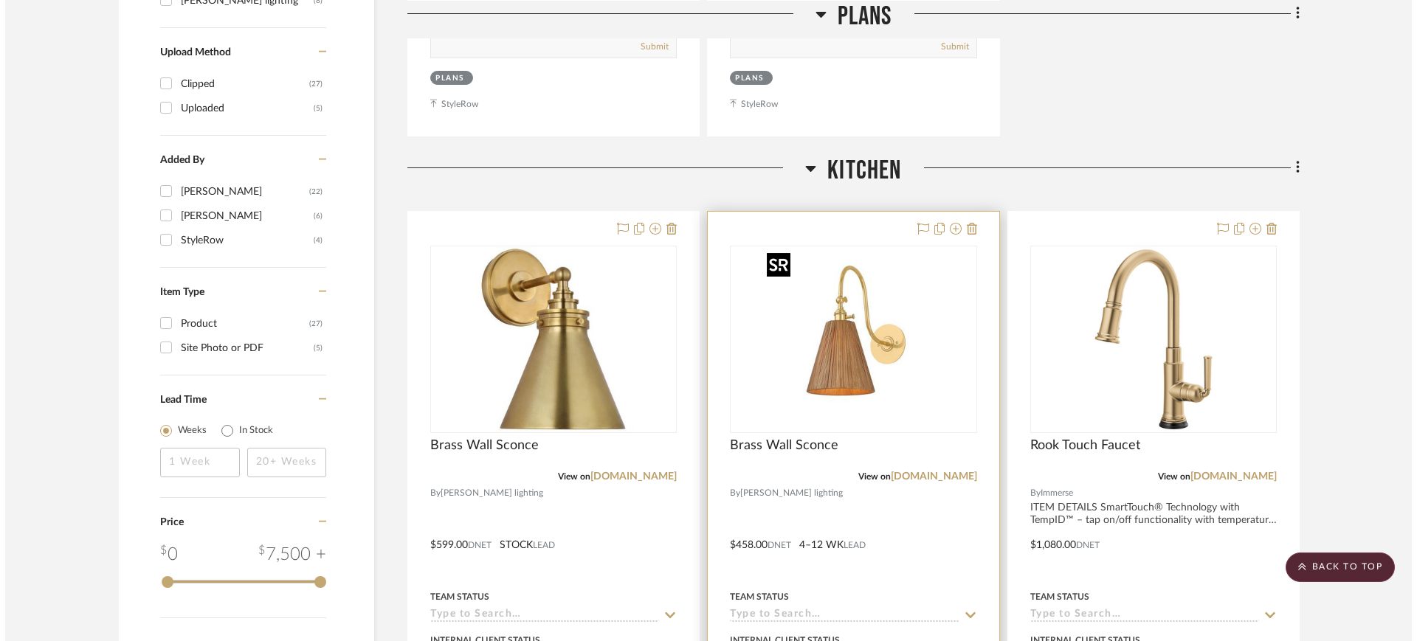
scroll to position [0, 0]
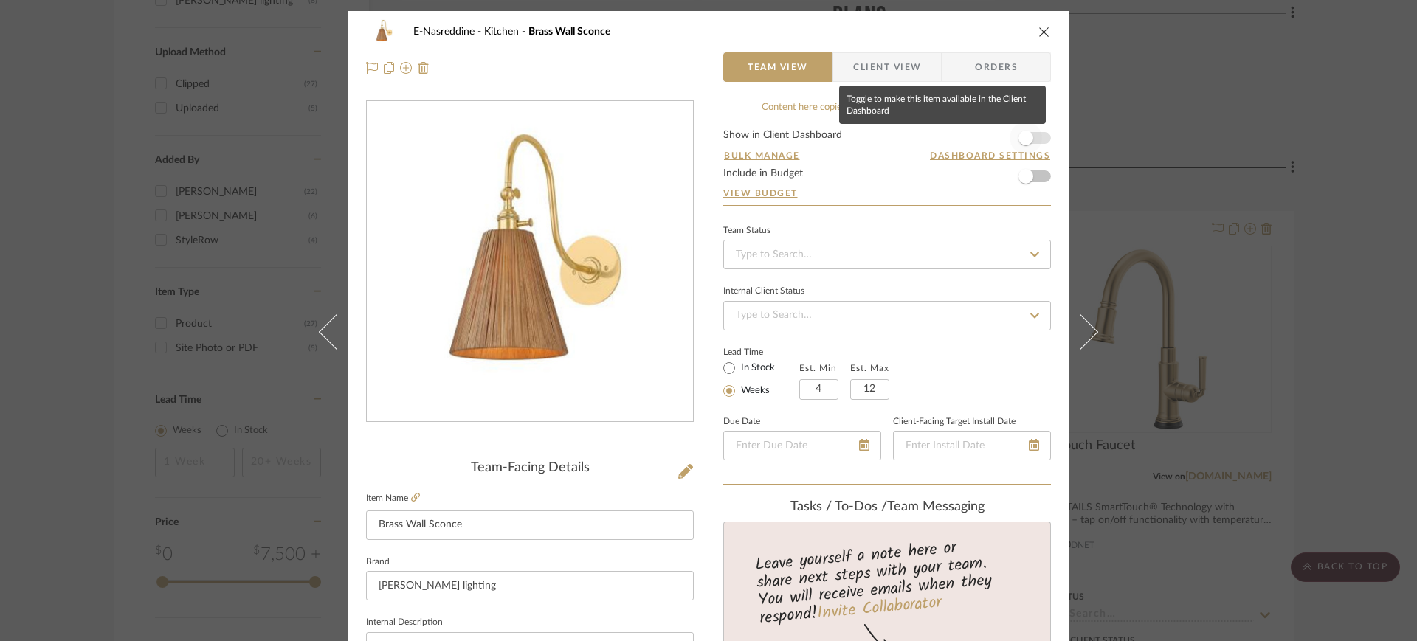
click at [1025, 135] on span "button" at bounding box center [1026, 138] width 15 height 15
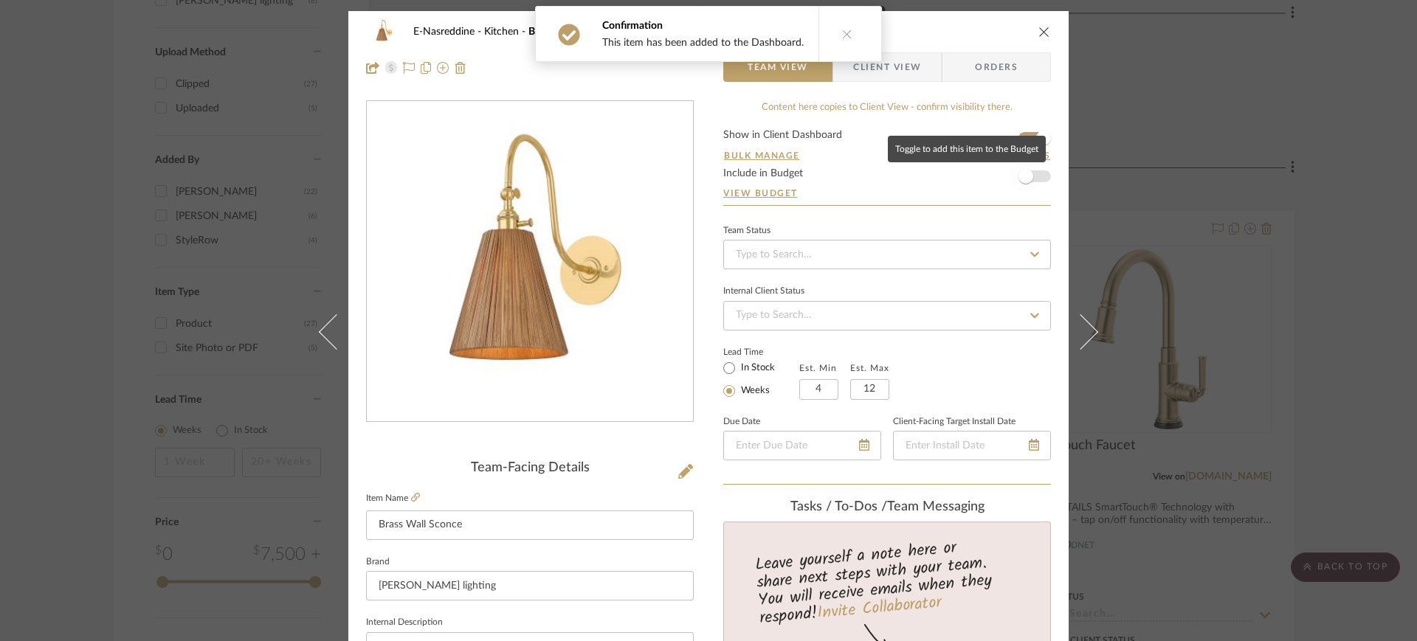
click at [1028, 178] on span "button" at bounding box center [1026, 176] width 32 height 32
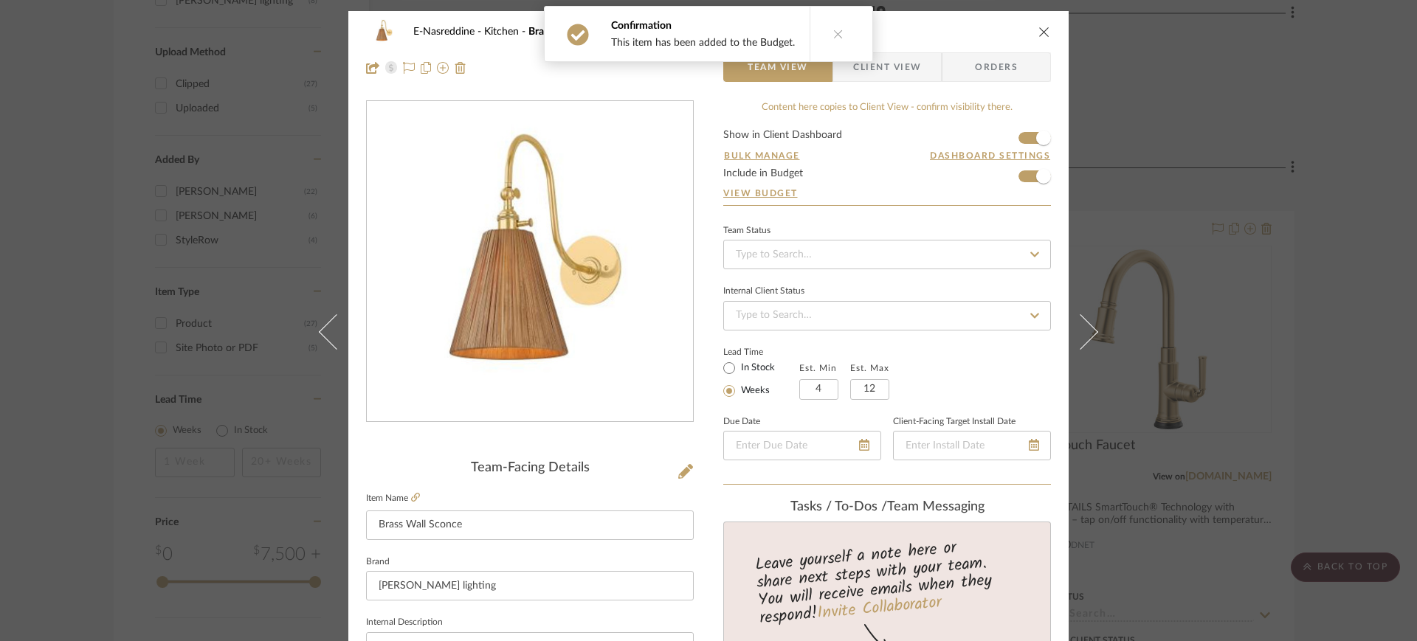
click at [1039, 34] on icon "close" at bounding box center [1045, 32] width 12 height 12
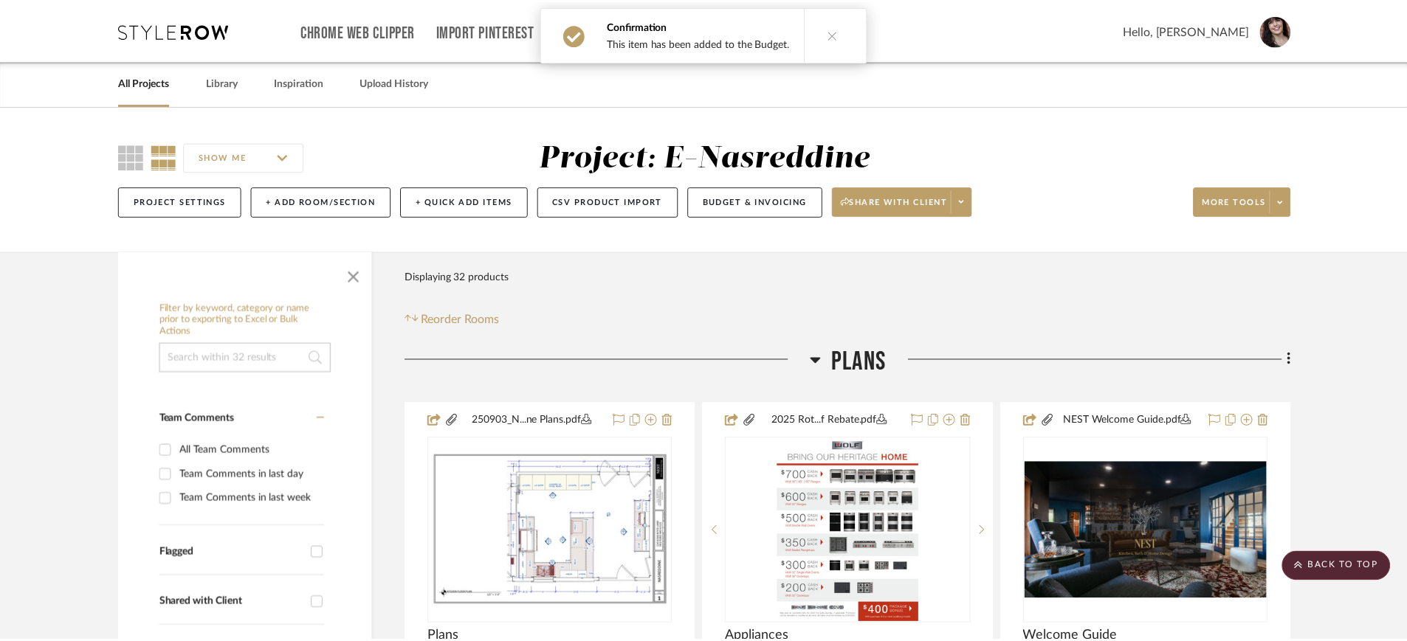
scroll to position [1569, 0]
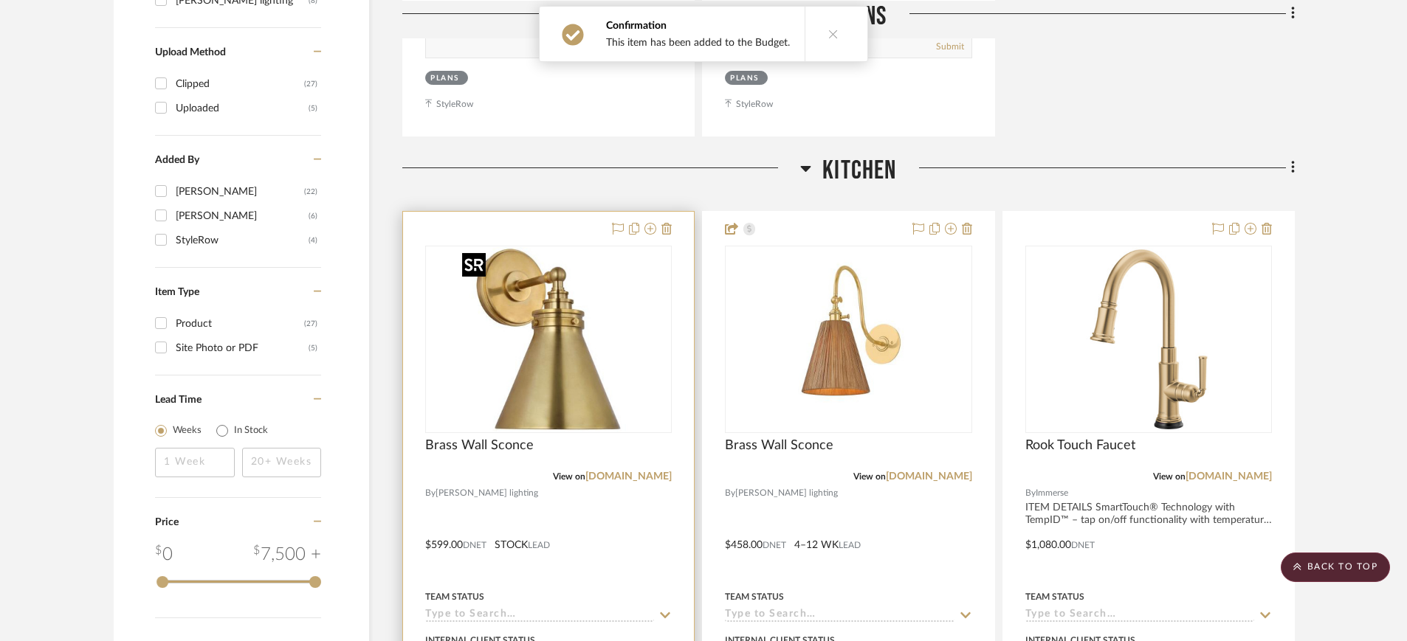
click at [0, 0] on img at bounding box center [0, 0] width 0 height 0
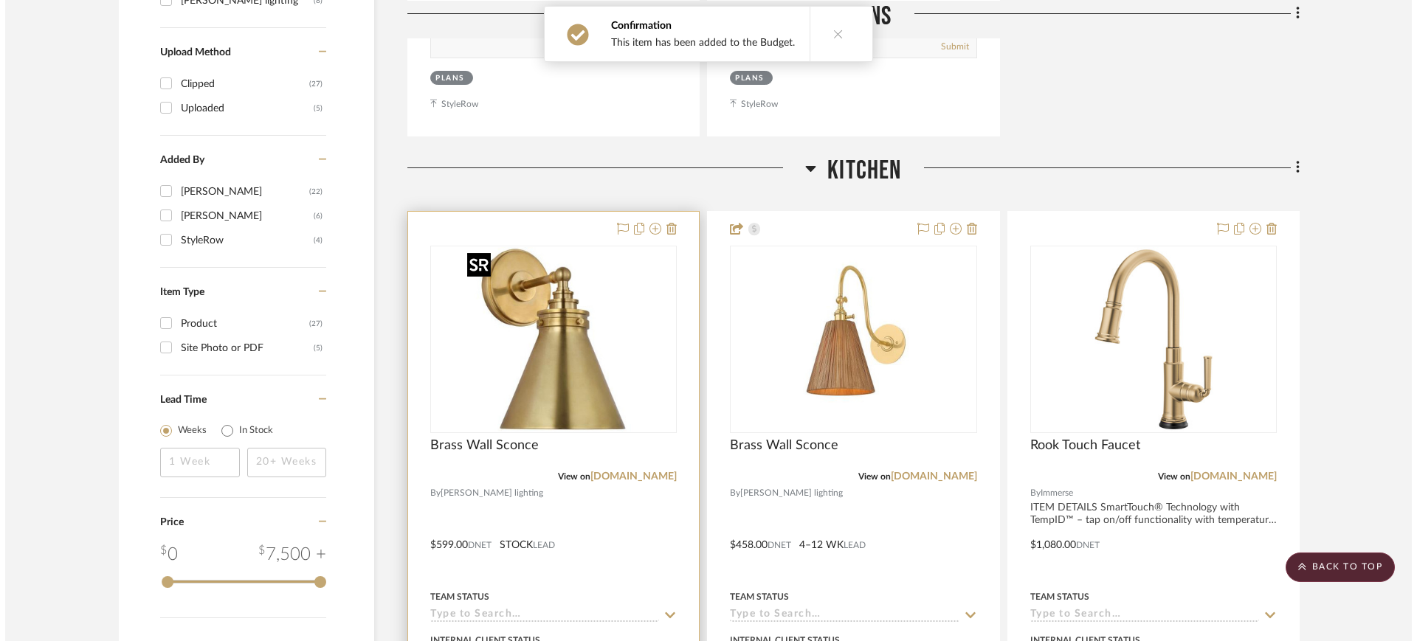
scroll to position [0, 0]
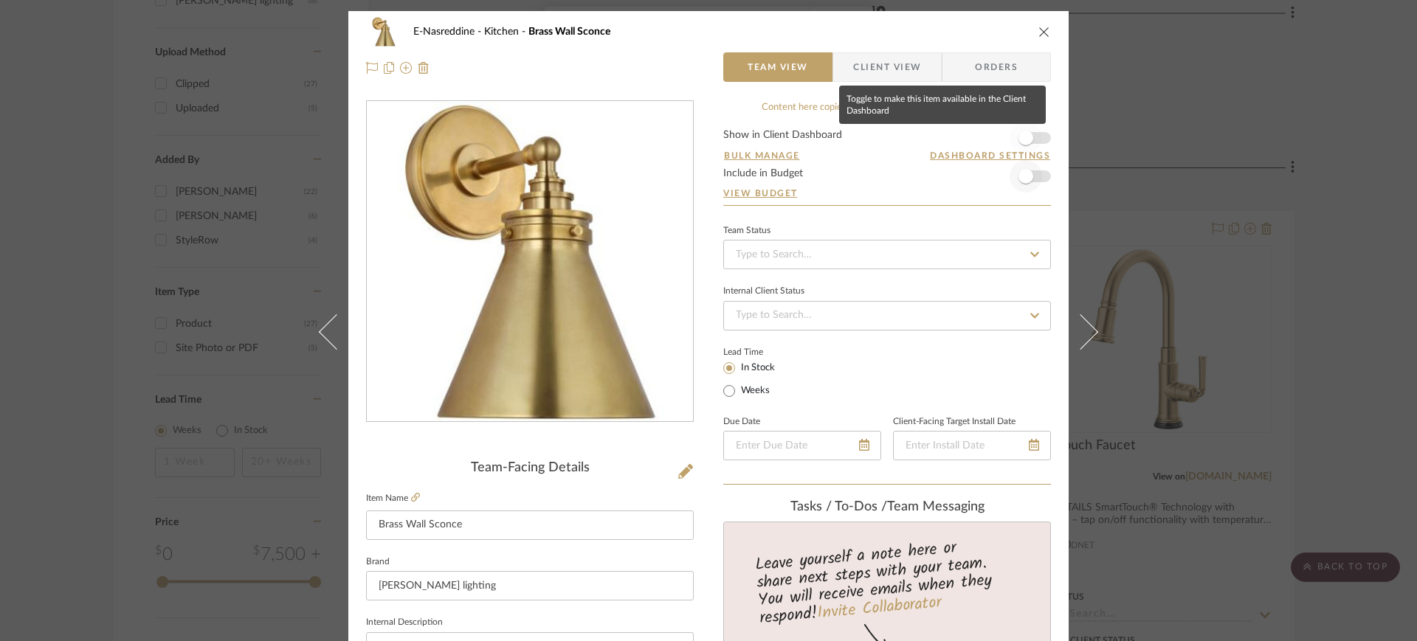
drag, startPoint x: 1026, startPoint y: 133, endPoint x: 1034, endPoint y: 170, distance: 37.8
click at [1028, 133] on span "button" at bounding box center [1026, 138] width 15 height 15
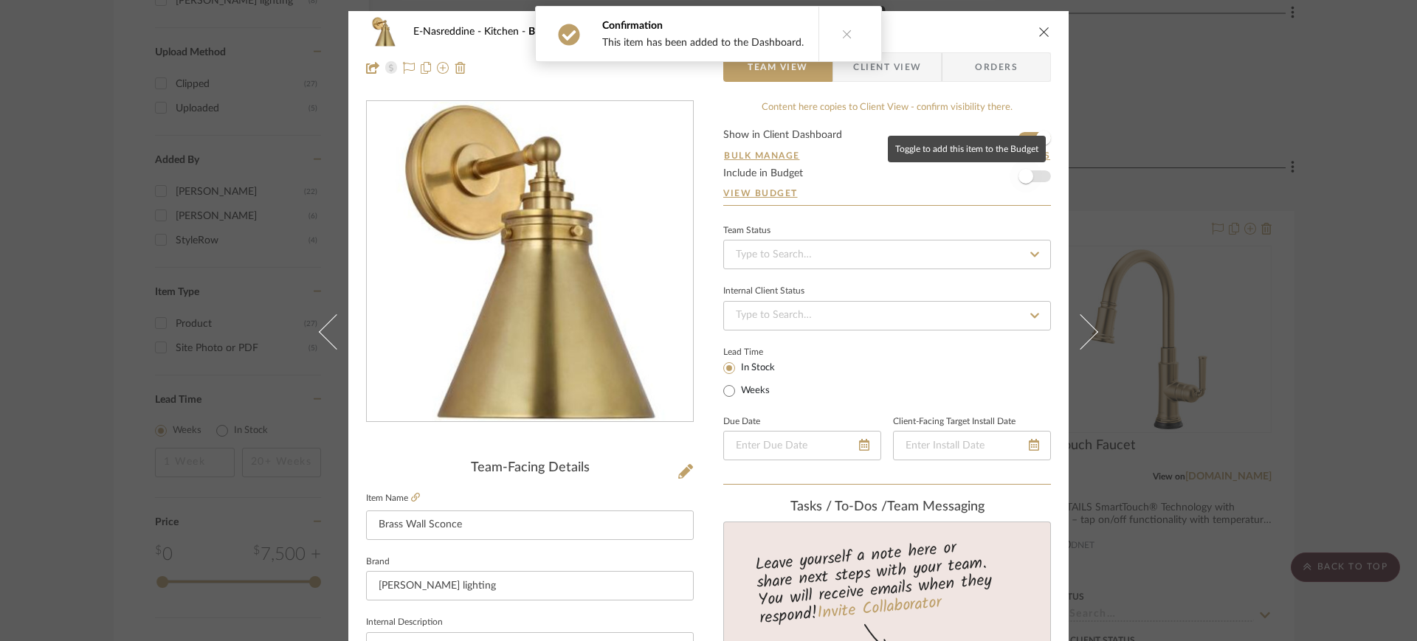
click at [1035, 176] on span "button" at bounding box center [1026, 176] width 32 height 32
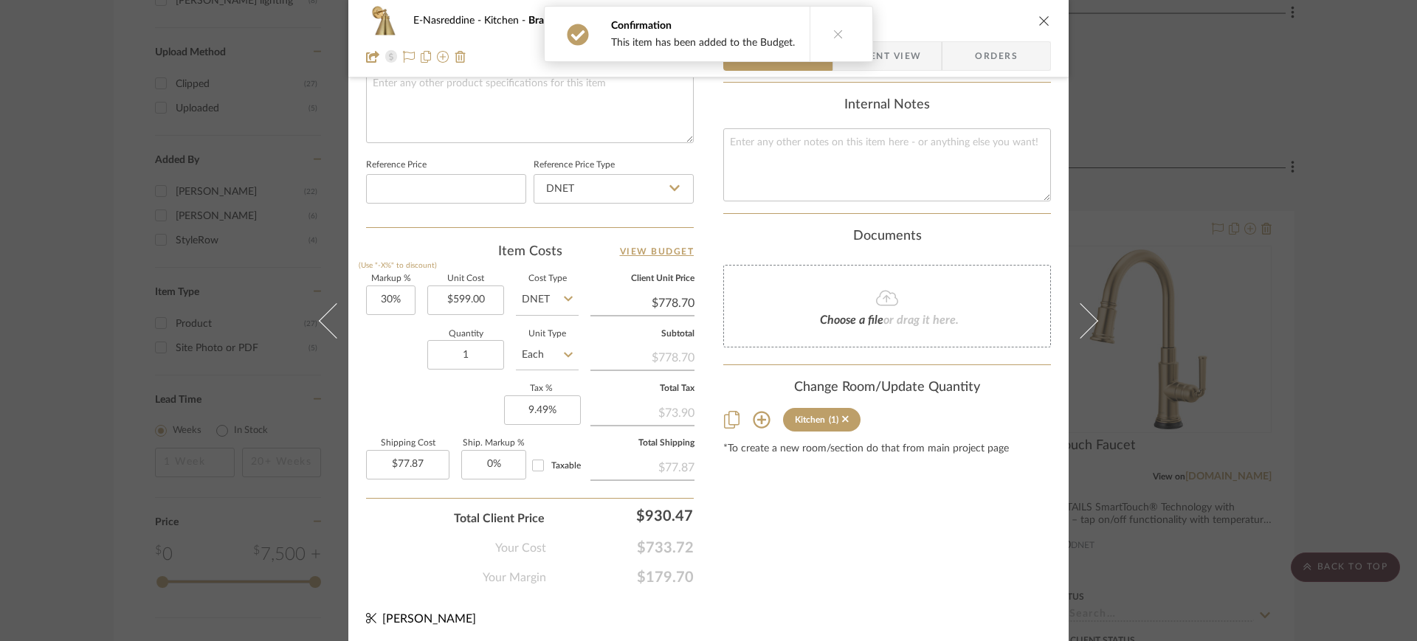
scroll to position [733, 0]
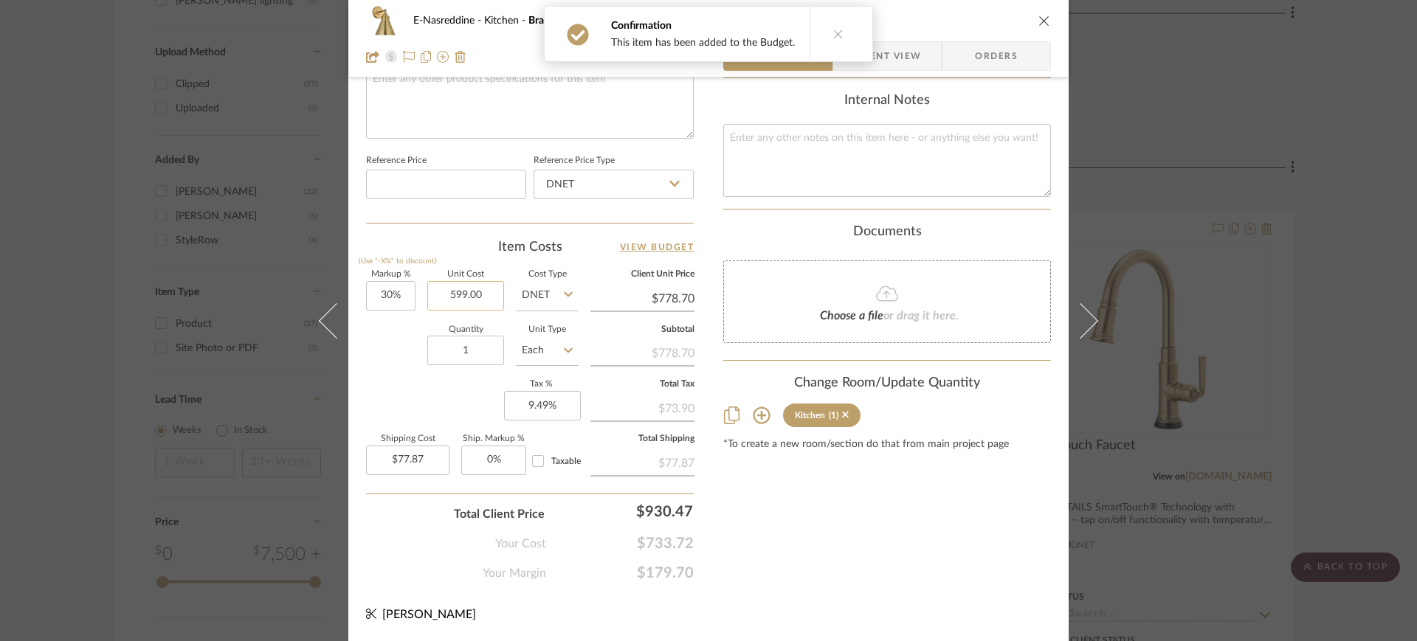
click at [447, 296] on input "599.00" at bounding box center [465, 296] width 77 height 30
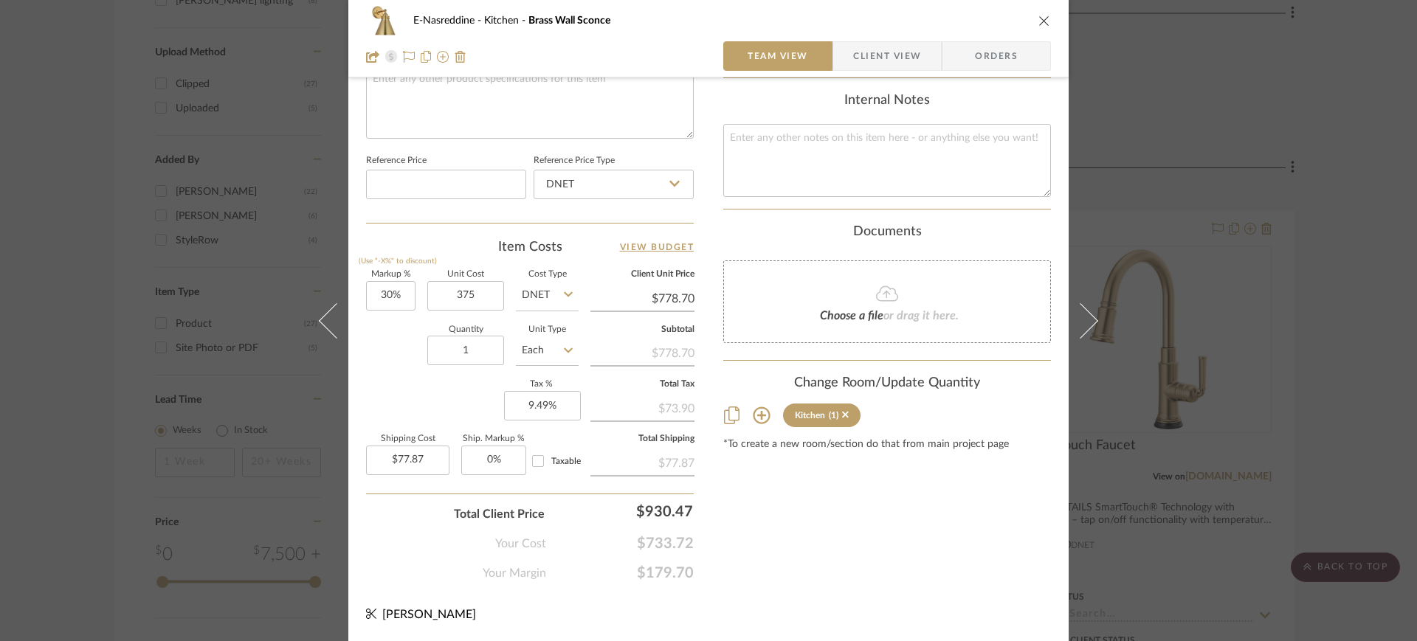
type input "$375.00"
click at [442, 324] on div "Markup % (Use "-X%" to discount) 30% Unit Cost $375.00 Cost Type DNET Client Un…" at bounding box center [530, 379] width 328 height 216
type input "$487.50"
type input "$48.75"
click at [1039, 20] on icon "close" at bounding box center [1045, 21] width 12 height 12
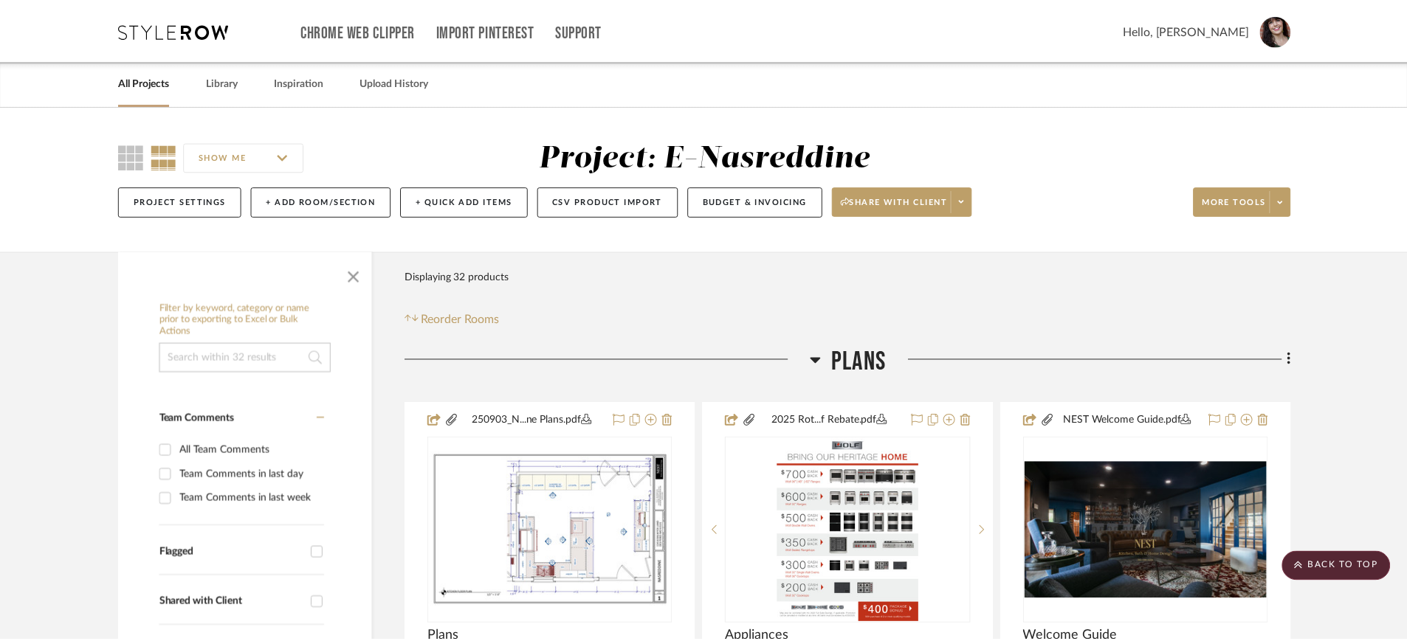
scroll to position [1569, 0]
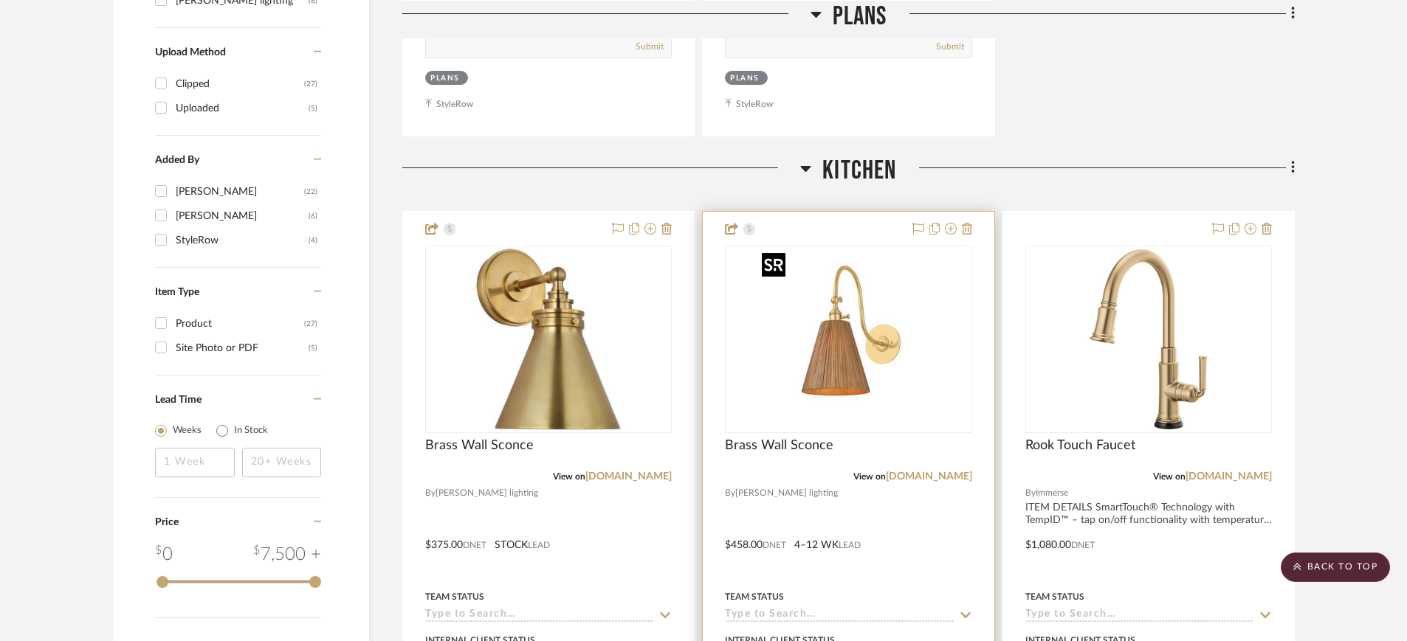
click at [802, 368] on img "0" at bounding box center [848, 339] width 185 height 185
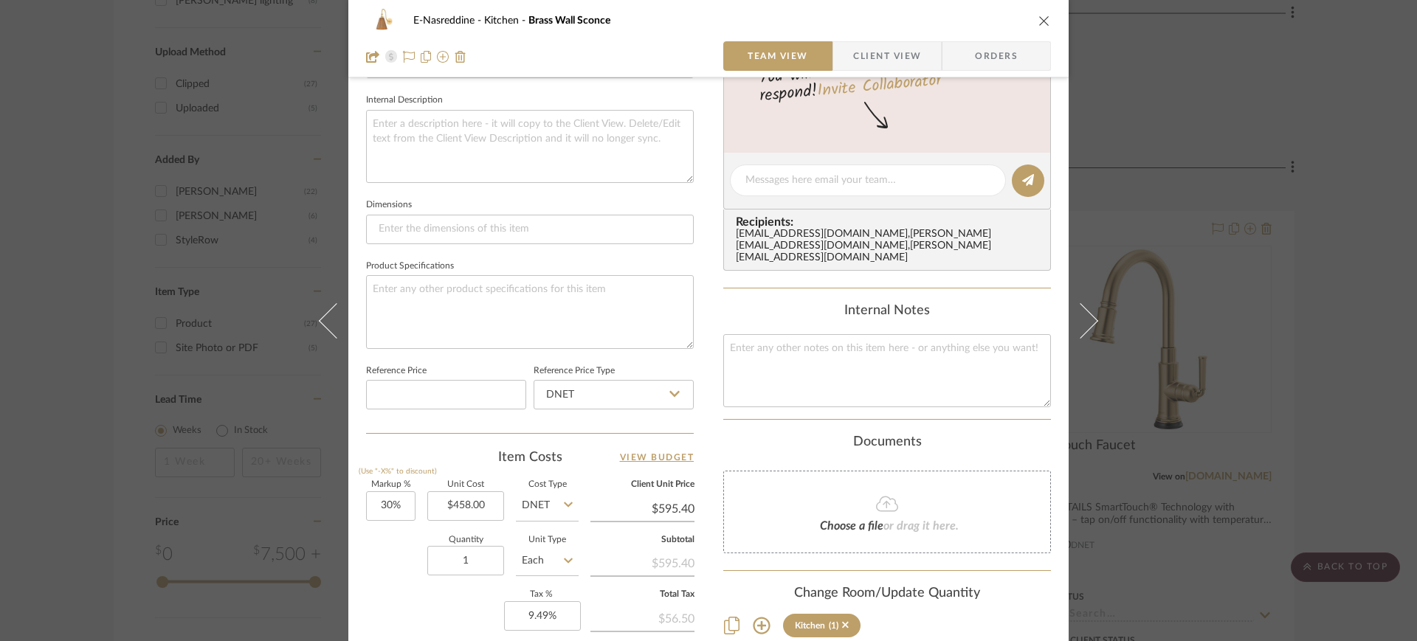
scroll to position [733, 0]
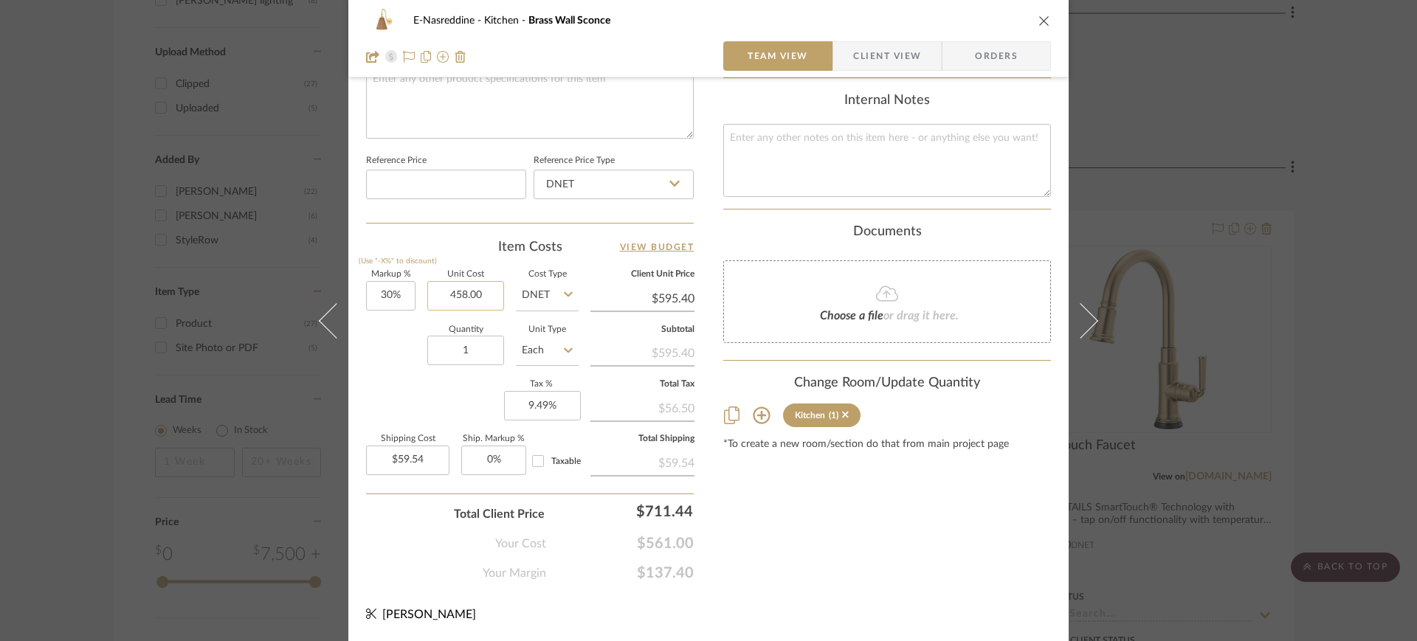
click at [467, 292] on input "458.00" at bounding box center [465, 296] width 77 height 30
type input "$325.00"
click at [408, 348] on div "Quantity 1 Unit Type Each" at bounding box center [472, 352] width 213 height 52
type input "$422.50"
type input "$42.25"
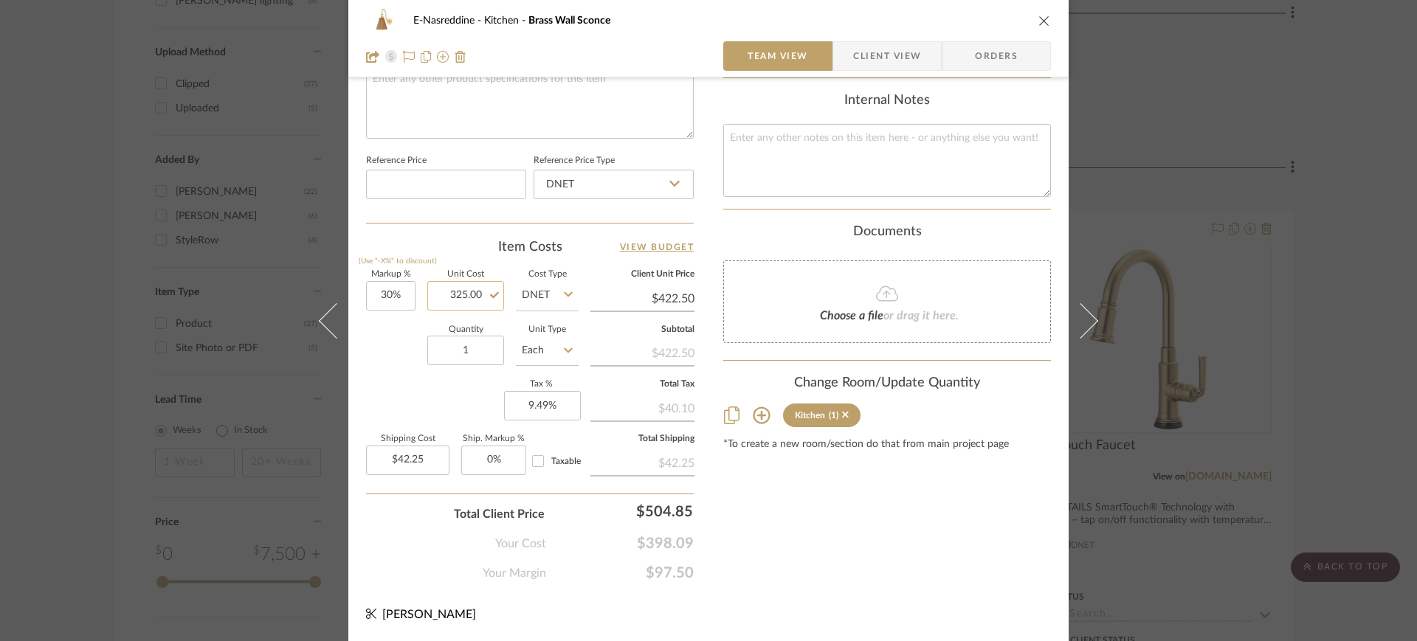
click at [466, 290] on input "325.00" at bounding box center [465, 296] width 77 height 30
type input "$350.00"
click at [378, 360] on div "Quantity 1 Unit Type Each" at bounding box center [472, 352] width 213 height 52
type input "$455.00"
type input "$45.50"
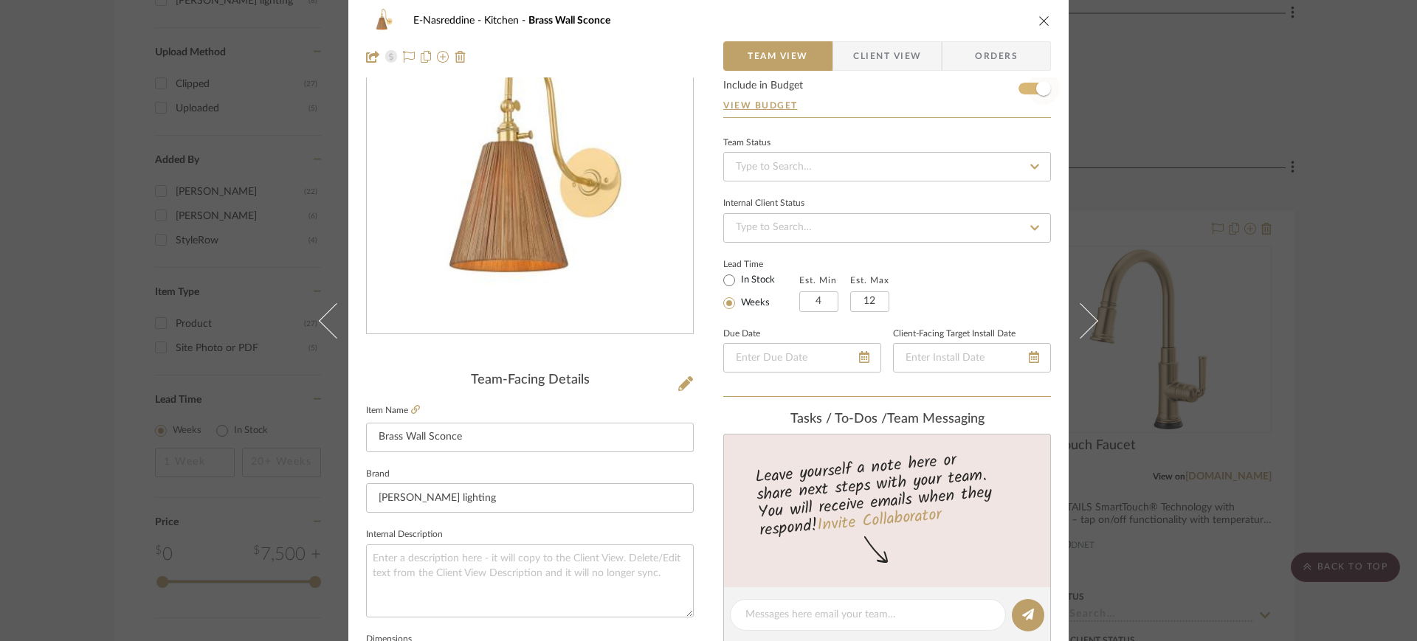
scroll to position [0, 0]
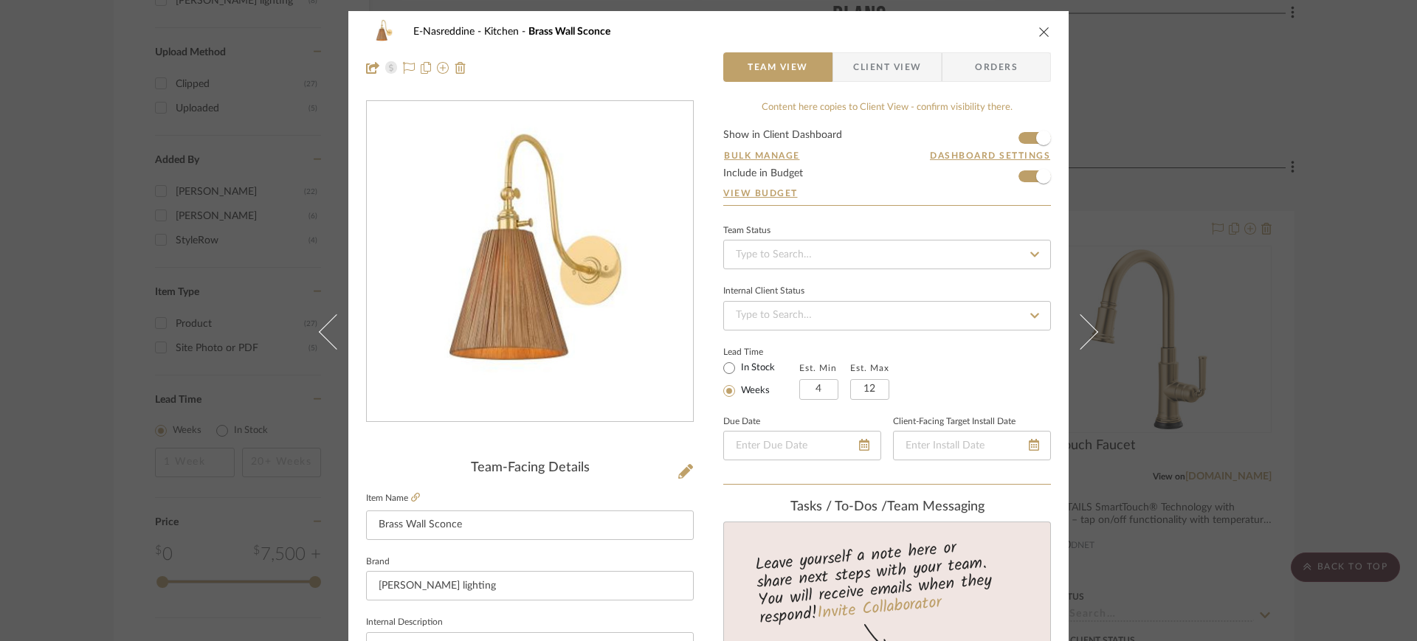
click at [1039, 28] on icon "close" at bounding box center [1045, 32] width 12 height 12
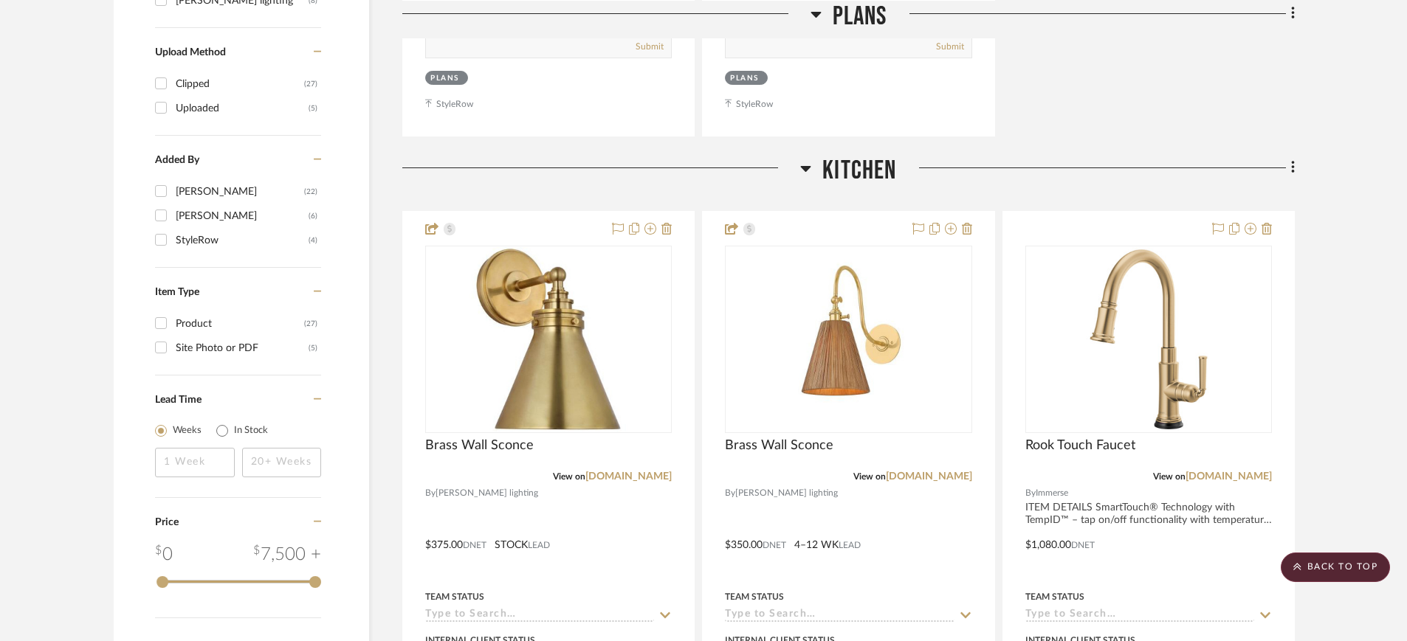
scroll to position [1008, 0]
